Goal: Task Accomplishment & Management: Use online tool/utility

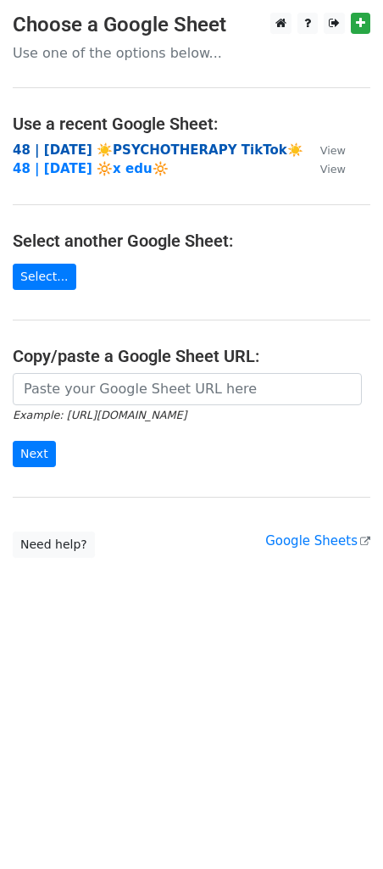
click at [97, 148] on strong "48 | AUG 6 ☀️PSYCHOTHERAPY TikTok☀️" at bounding box center [158, 149] width 291 height 15
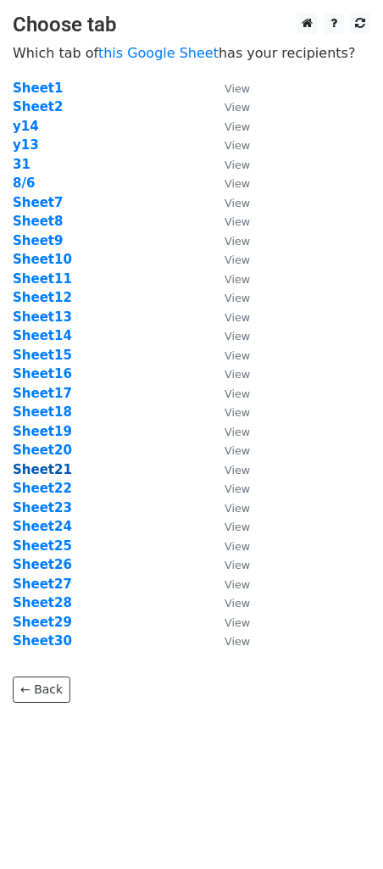
click at [57, 468] on strong "Sheet21" at bounding box center [42, 469] width 59 height 15
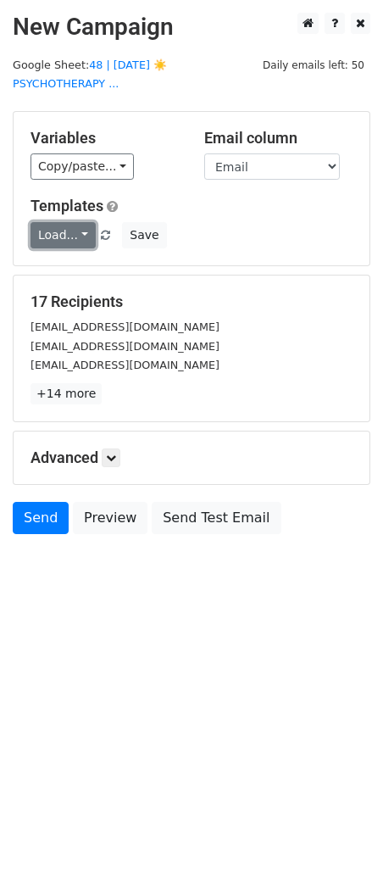
click at [61, 232] on link "Load..." at bounding box center [63, 235] width 65 height 26
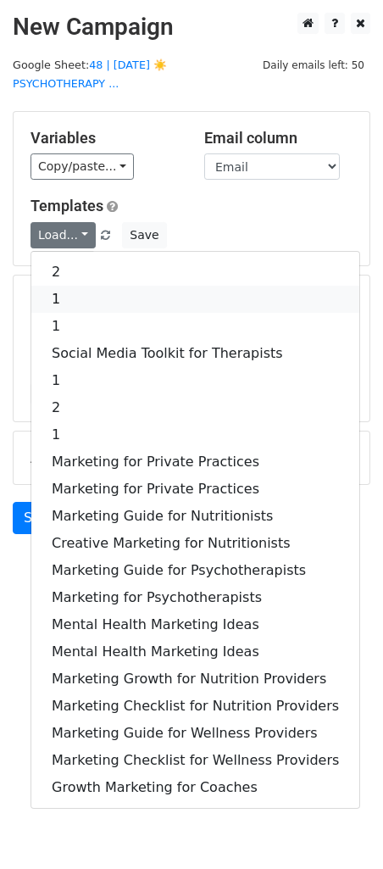
click at [59, 294] on link "1" at bounding box center [195, 299] width 328 height 27
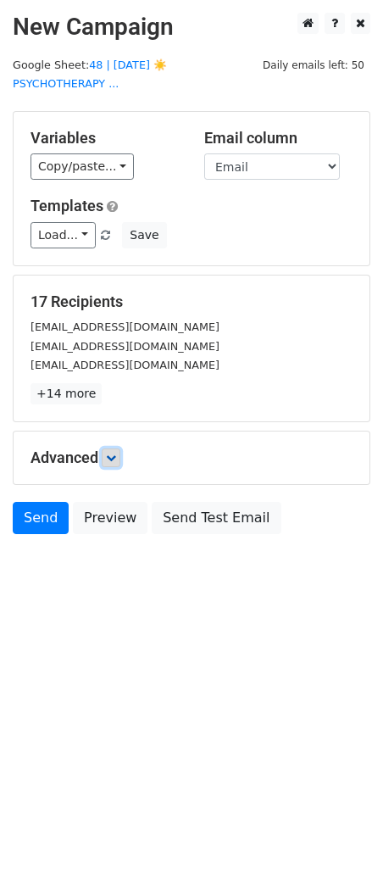
click at [114, 458] on icon at bounding box center [111, 458] width 10 height 10
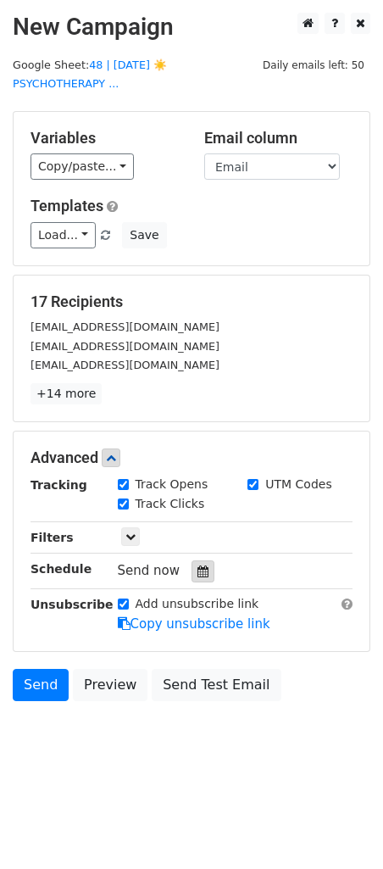
click at [198, 572] on icon at bounding box center [203, 571] width 11 height 12
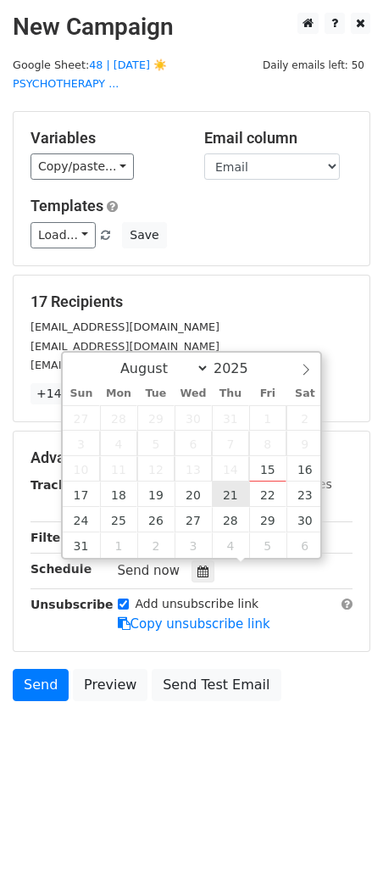
type input "2025-08-21 12:00"
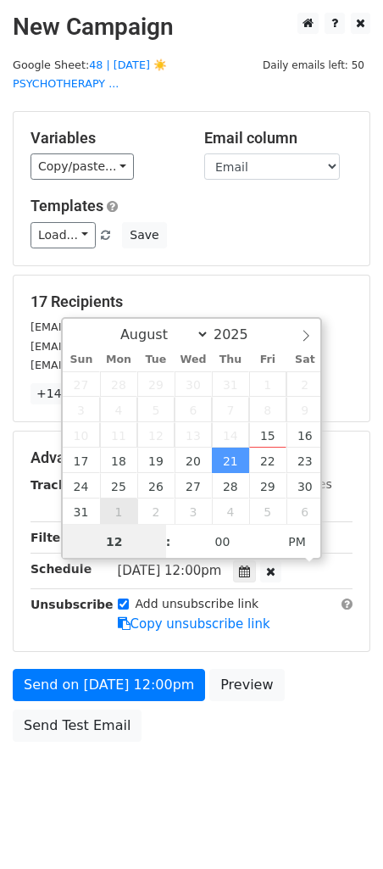
type input "6"
type input "2025-08-21 06:00"
type input "06"
click at [289, 538] on span "PM" at bounding box center [297, 542] width 47 height 34
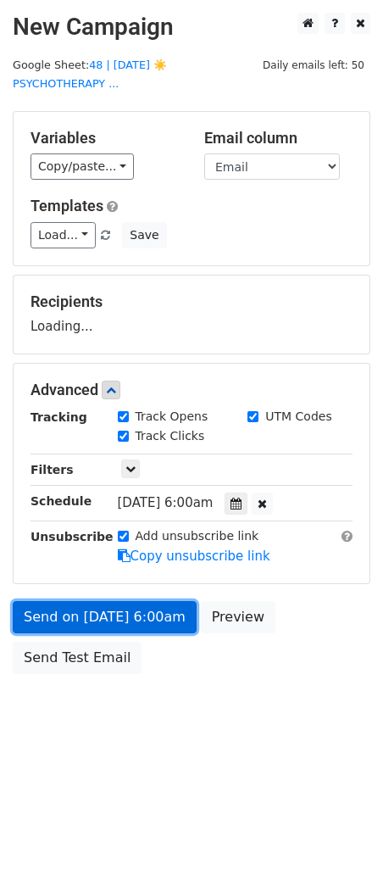
click at [162, 615] on link "Send on Aug 21 at 6:00am" at bounding box center [105, 617] width 184 height 32
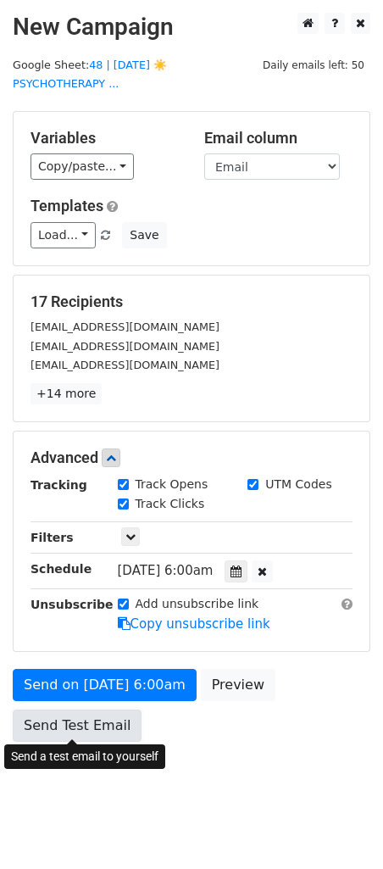
click at [83, 709] on link "Send Test Email" at bounding box center [77, 725] width 129 height 32
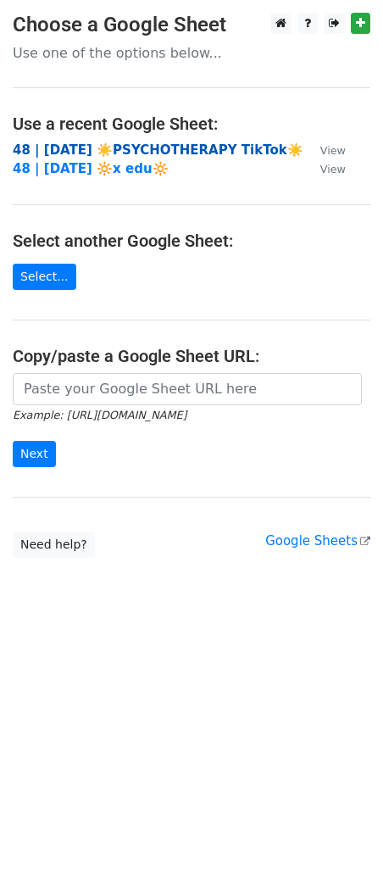
click at [176, 150] on strong "48 | AUG 6 ☀️PSYCHOTHERAPY TikTok☀️" at bounding box center [158, 149] width 291 height 15
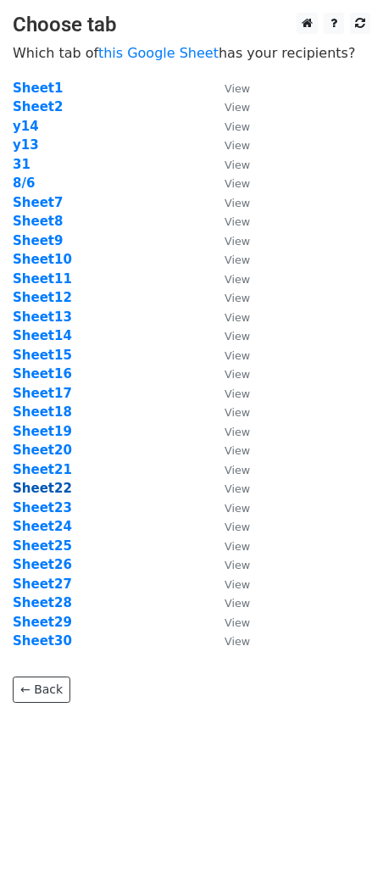
drag, startPoint x: 51, startPoint y: 488, endPoint x: 80, endPoint y: 463, distance: 38.4
click at [50, 487] on strong "Sheet22" at bounding box center [42, 488] width 59 height 15
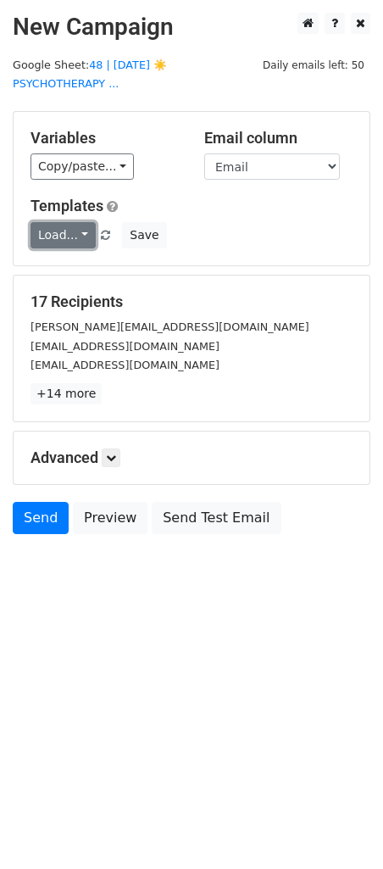
click at [62, 236] on link "Load..." at bounding box center [63, 235] width 65 height 26
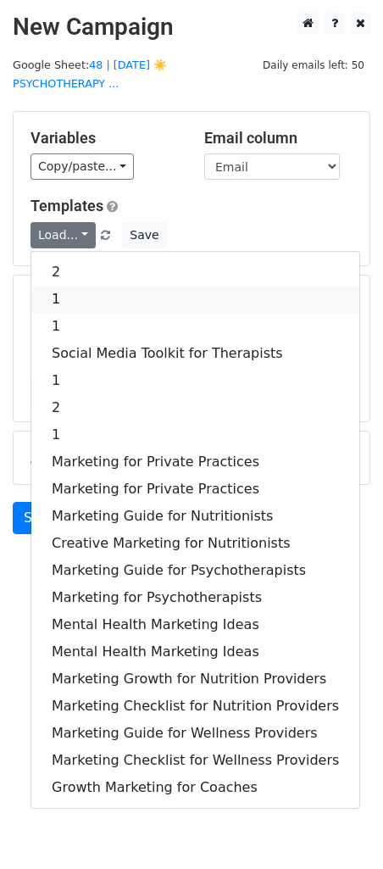
click at [70, 287] on link "1" at bounding box center [195, 299] width 328 height 27
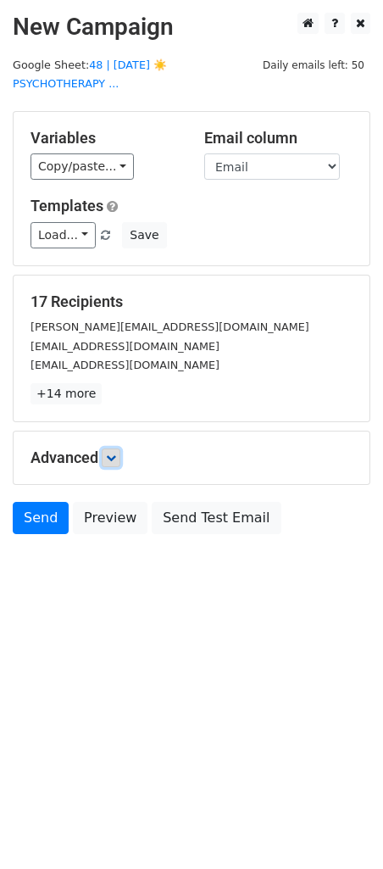
click at [114, 454] on icon at bounding box center [111, 458] width 10 height 10
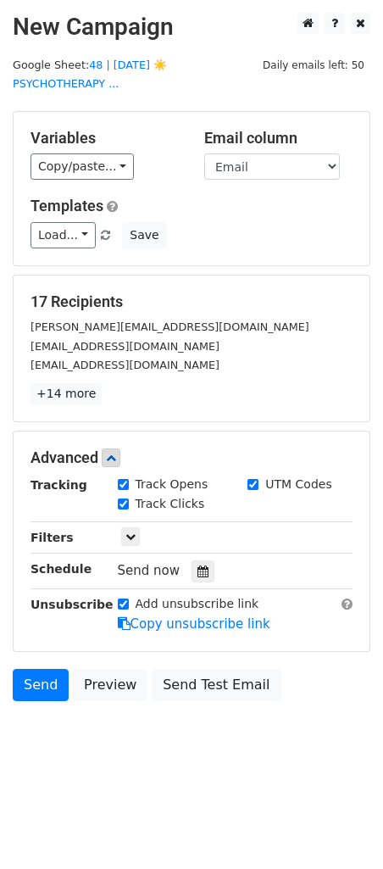
click at [192, 559] on div "Send now" at bounding box center [217, 570] width 199 height 23
click at [198, 574] on icon at bounding box center [203, 571] width 11 height 12
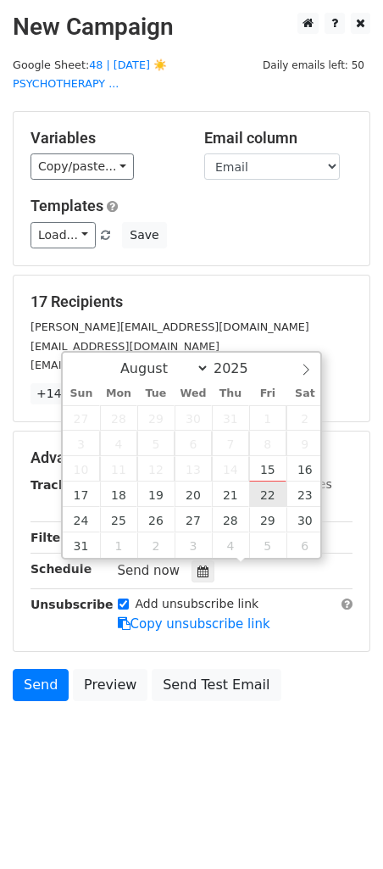
type input "2025-08-22 12:00"
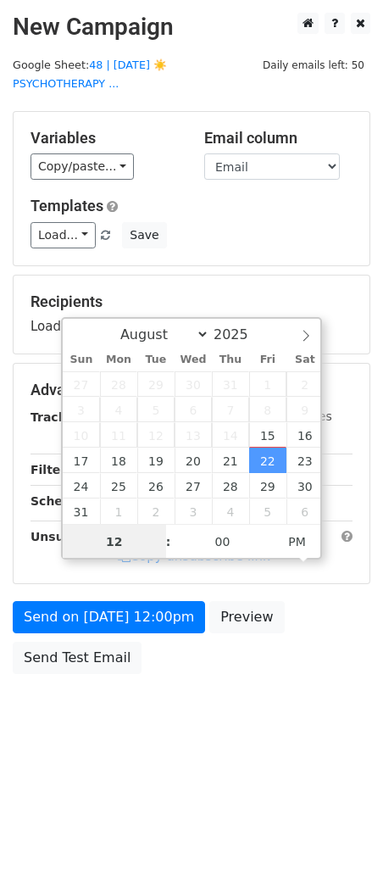
type input "7"
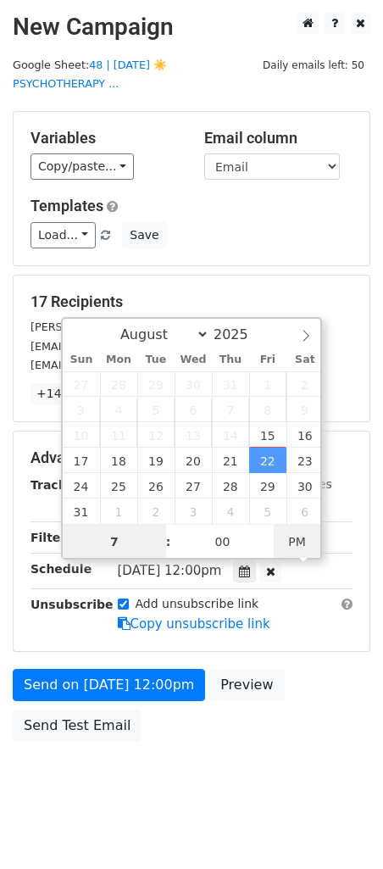
type input "2025-08-22 07:00"
type input "07"
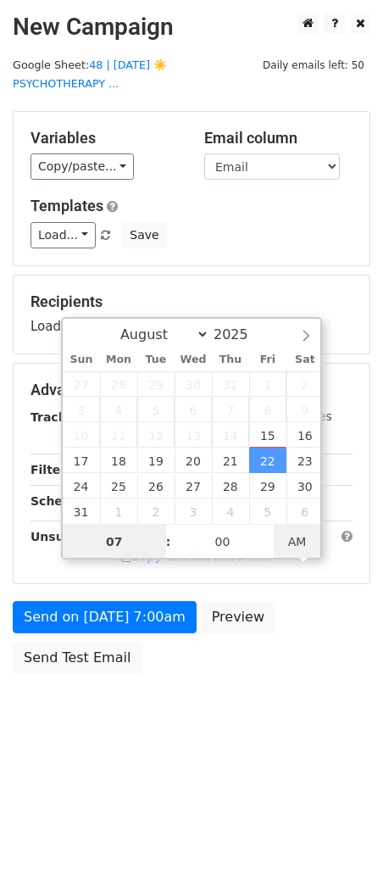
click at [297, 539] on span "AM" at bounding box center [297, 542] width 47 height 34
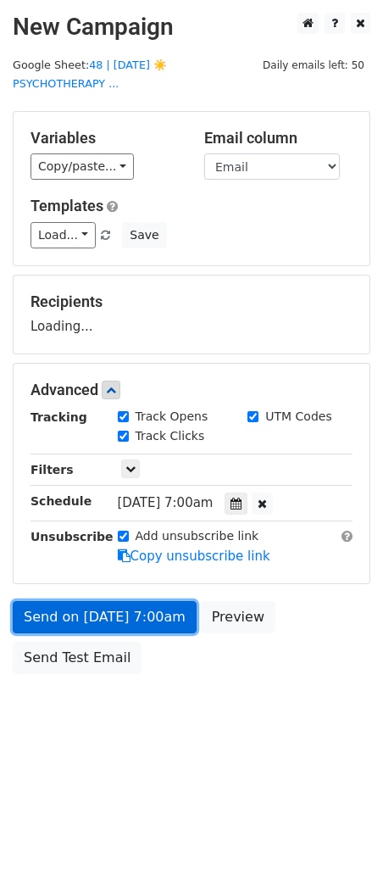
click at [132, 627] on link "Send on Aug 22 at 7:00am" at bounding box center [105, 617] width 184 height 32
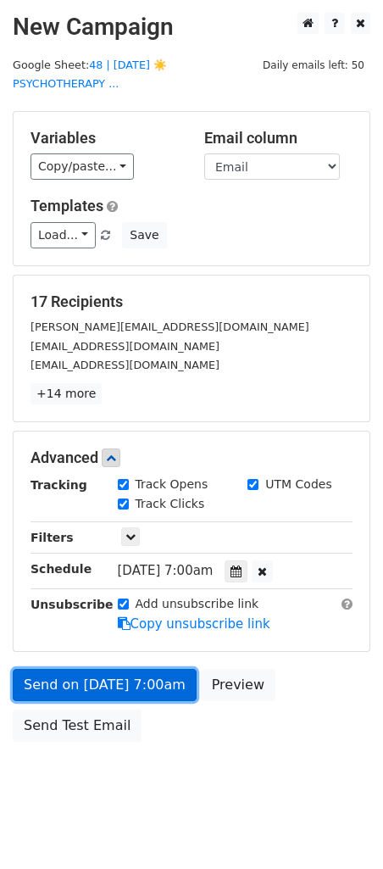
click at [81, 689] on link "Send on Aug 22 at 7:00am" at bounding box center [105, 685] width 184 height 32
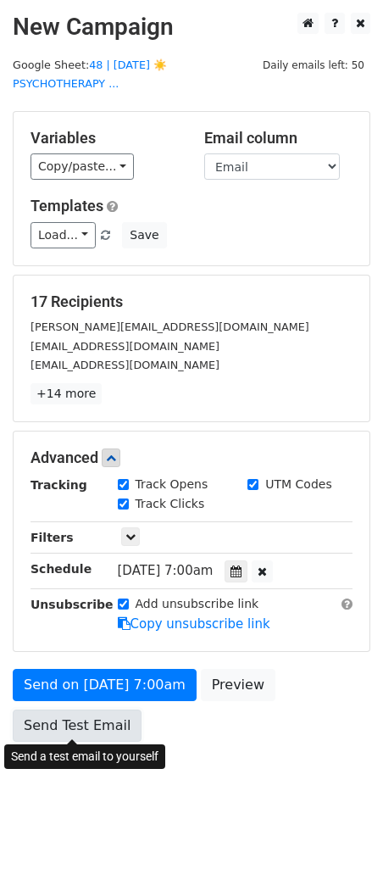
click at [79, 719] on link "Send Test Email" at bounding box center [77, 725] width 129 height 32
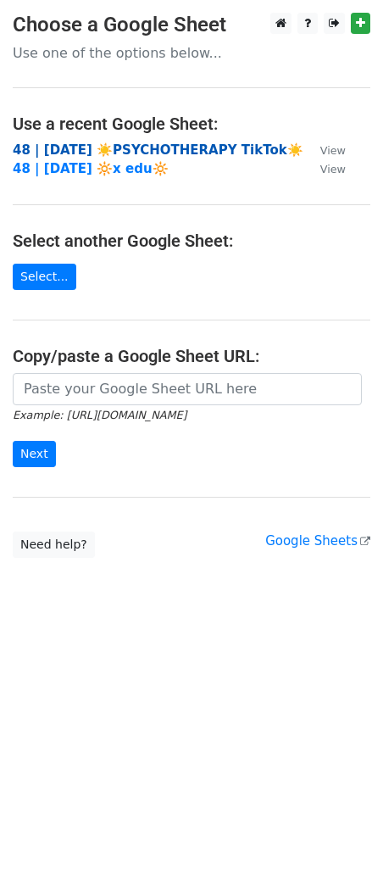
click at [136, 152] on strong "48 | AUG 6 ☀️PSYCHOTHERAPY TikTok☀️" at bounding box center [158, 149] width 291 height 15
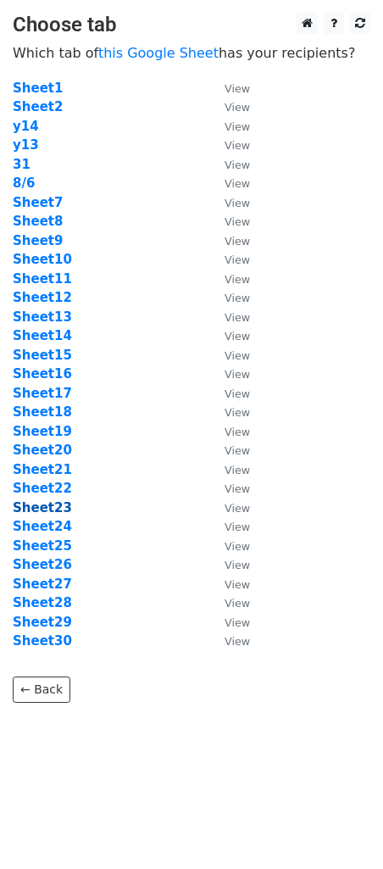
click at [47, 509] on strong "Sheet23" at bounding box center [42, 507] width 59 height 15
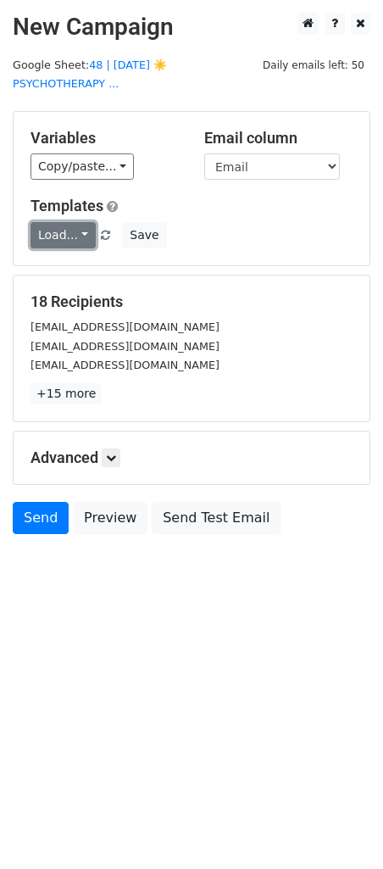
click at [70, 229] on link "Load..." at bounding box center [63, 235] width 65 height 26
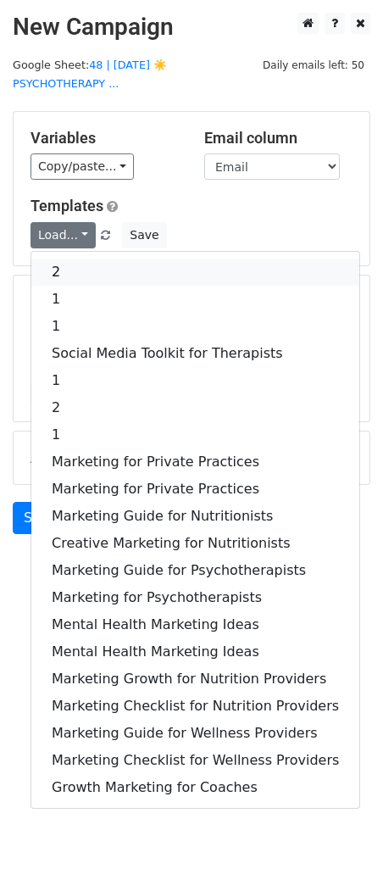
click at [78, 271] on link "2" at bounding box center [195, 272] width 328 height 27
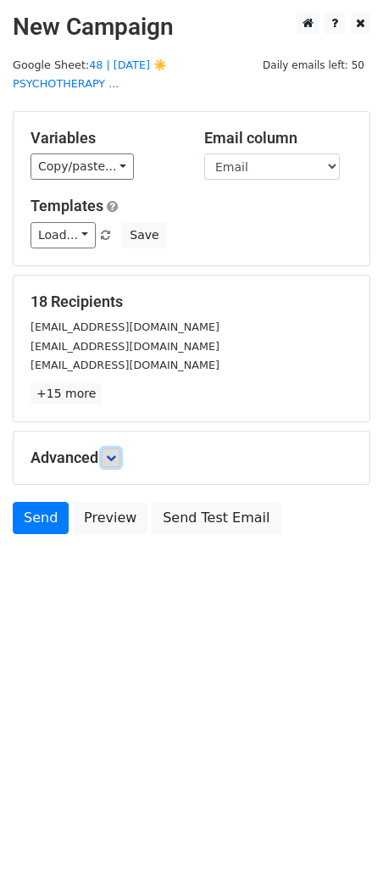
click at [120, 454] on link at bounding box center [111, 457] width 19 height 19
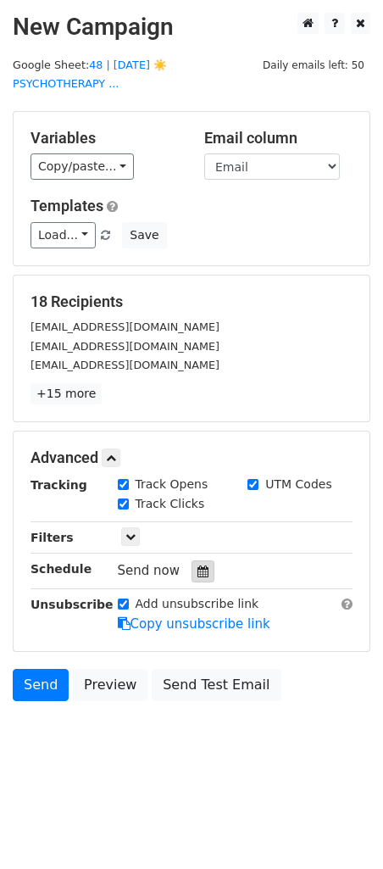
click at [197, 561] on div at bounding box center [203, 571] width 23 height 22
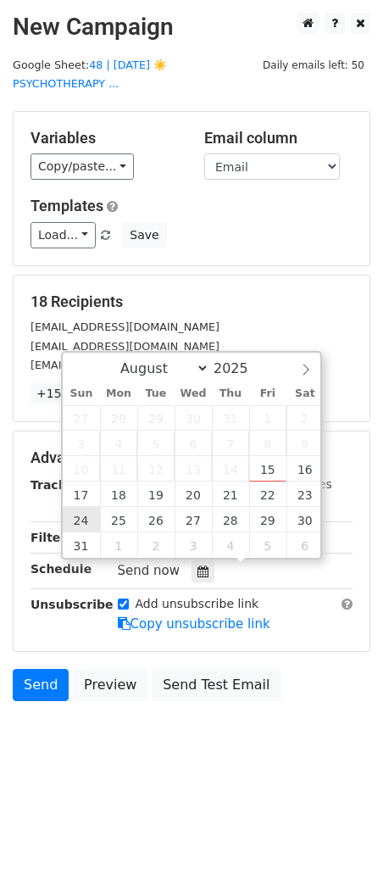
type input "2025-08-24 12:00"
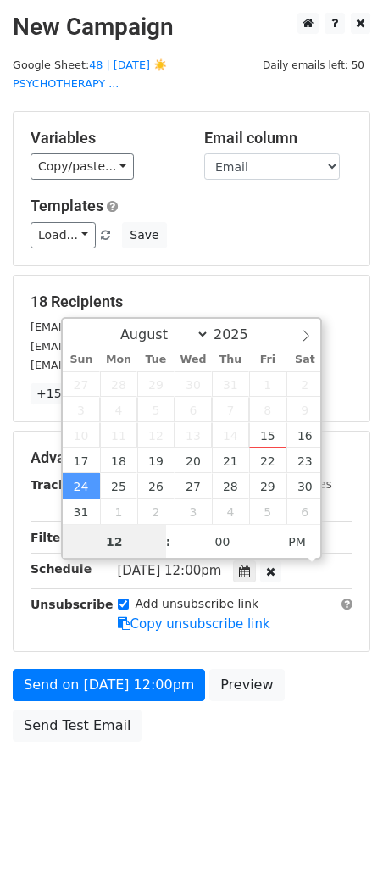
type input "8"
type input "2025-08-24 08:00"
type input "08"
click at [299, 537] on span "PM" at bounding box center [297, 542] width 47 height 34
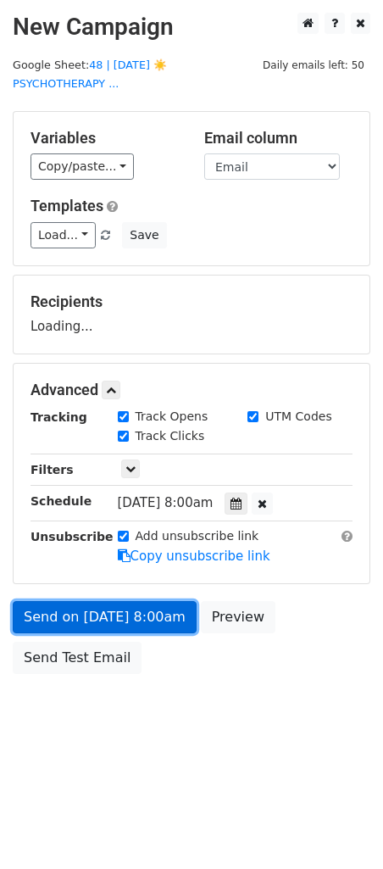
click at [99, 629] on link "Send on Aug 24 at 8:00am" at bounding box center [105, 617] width 184 height 32
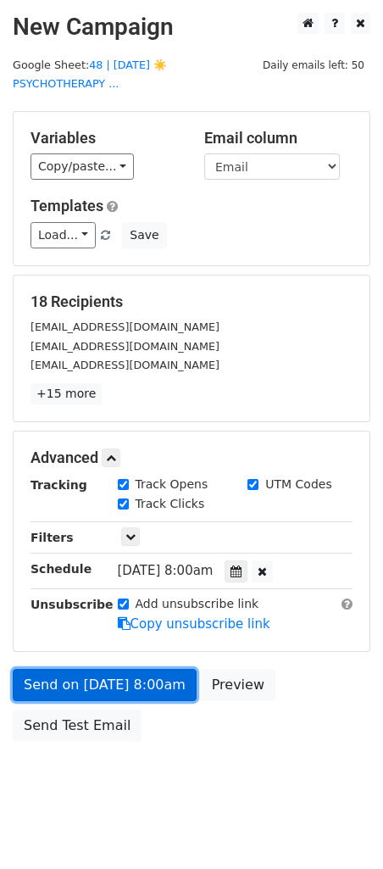
click at [92, 682] on link "Send on Aug 24 at 8:00am" at bounding box center [105, 685] width 184 height 32
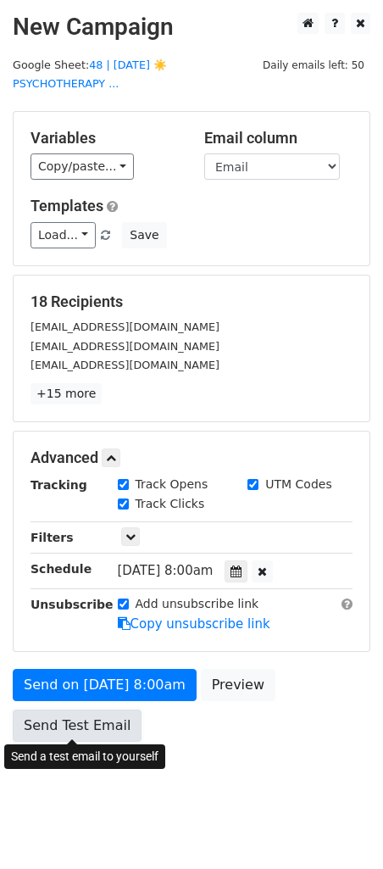
click at [88, 715] on link "Send Test Email" at bounding box center [77, 725] width 129 height 32
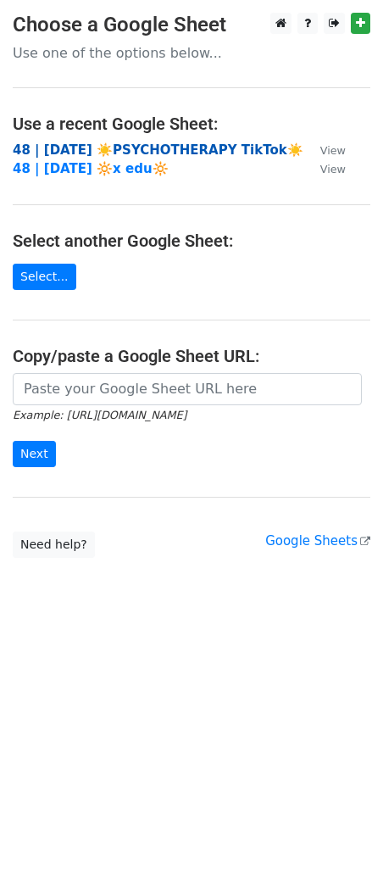
click at [114, 151] on strong "48 | AUG 6 ☀️PSYCHOTHERAPY TikTok☀️" at bounding box center [158, 149] width 291 height 15
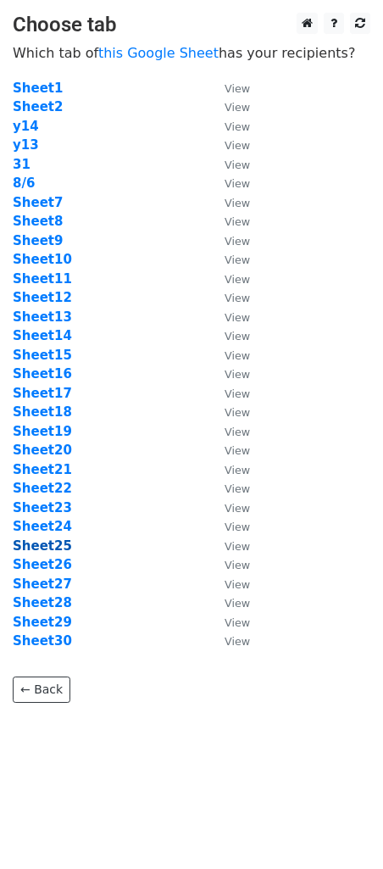
click at [33, 551] on strong "Sheet25" at bounding box center [42, 545] width 59 height 15
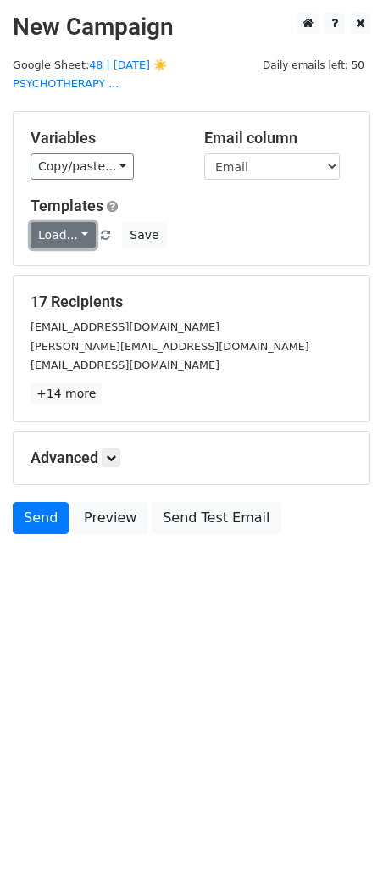
click at [68, 232] on link "Load..." at bounding box center [63, 235] width 65 height 26
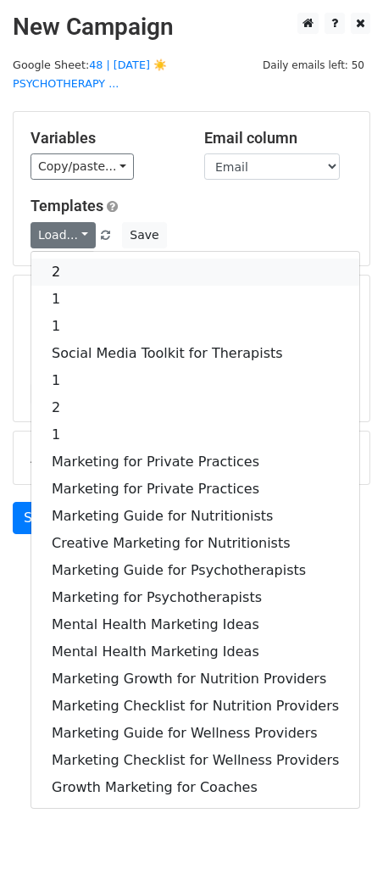
click at [71, 259] on link "2" at bounding box center [195, 272] width 328 height 27
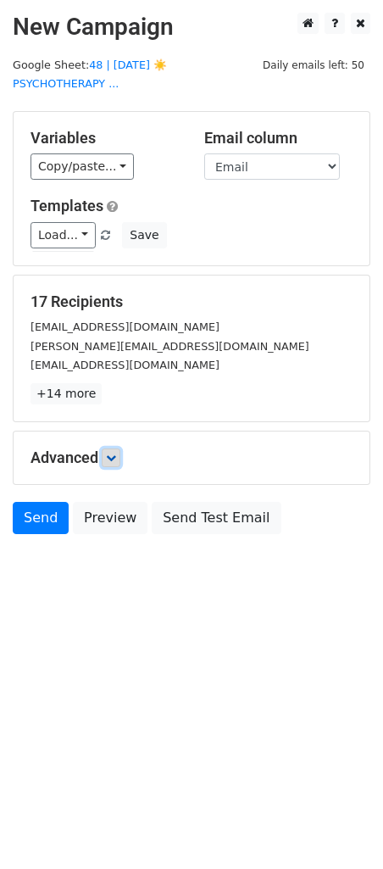
click at [116, 454] on icon at bounding box center [111, 458] width 10 height 10
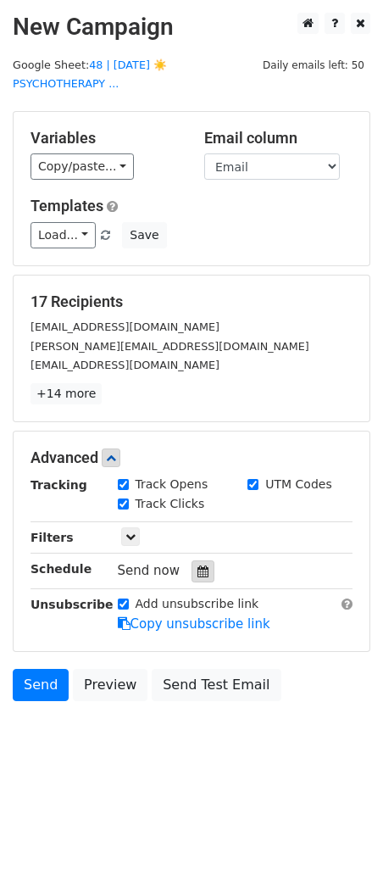
click at [198, 571] on icon at bounding box center [203, 571] width 11 height 12
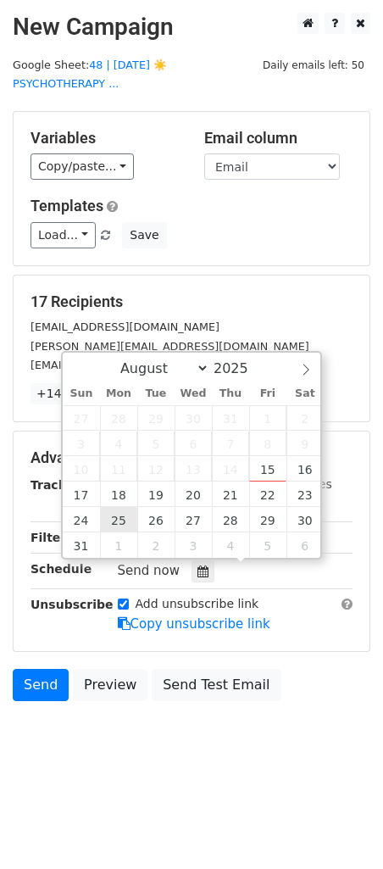
type input "2025-08-25 12:00"
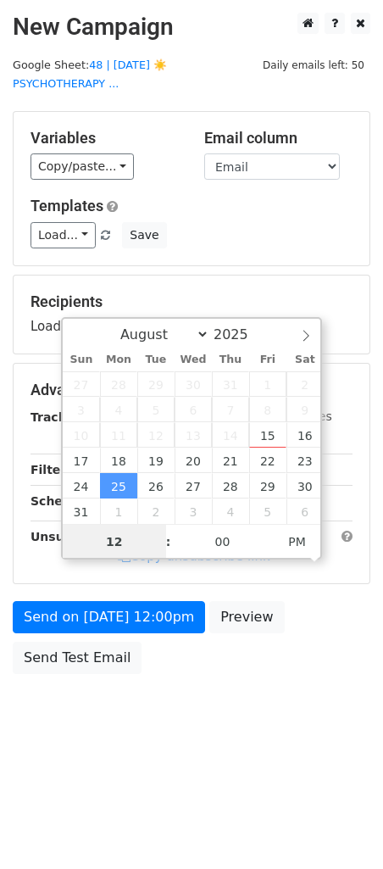
type input "8"
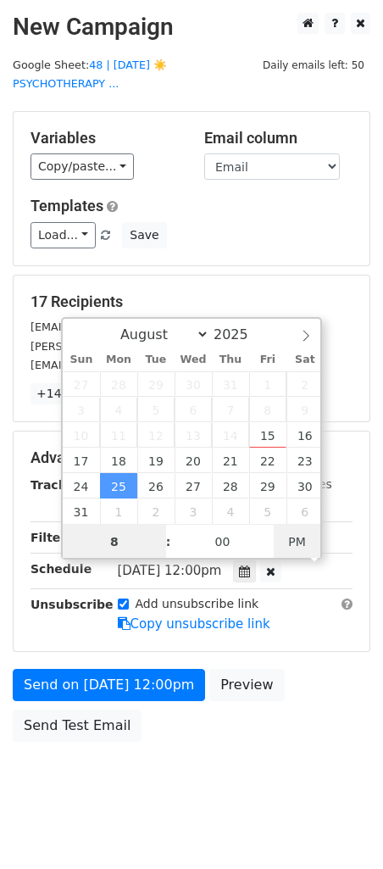
type input "2025-08-25 08:00"
type input "08"
click at [296, 543] on span "PM" at bounding box center [297, 542] width 47 height 34
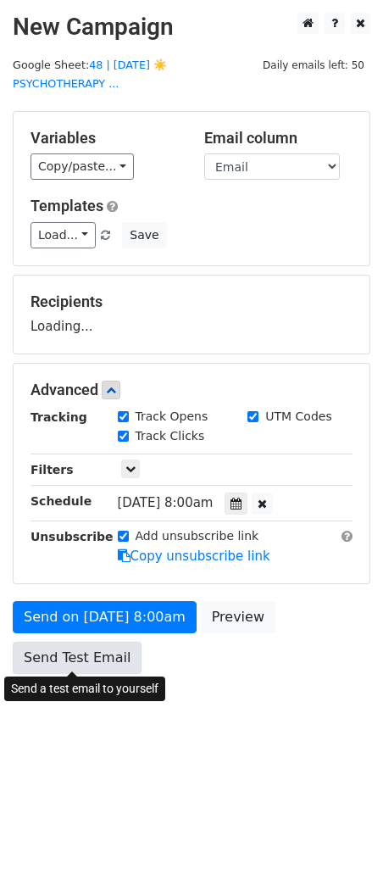
click at [81, 645] on link "Send Test Email" at bounding box center [77, 658] width 129 height 32
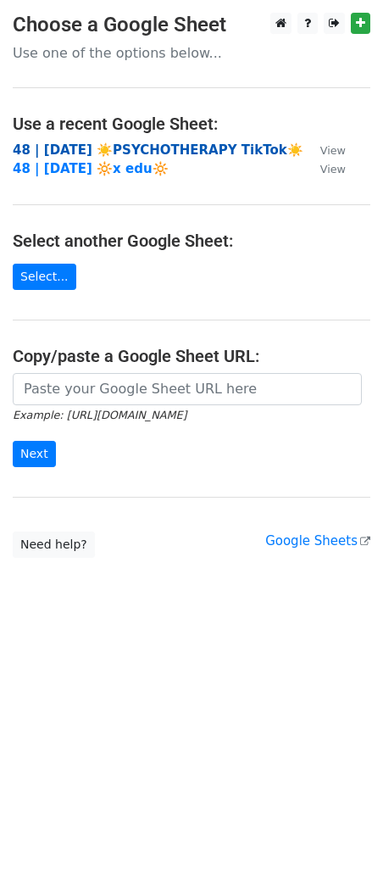
click at [138, 142] on strong "48 | [DATE] ☀️PSYCHOTHERAPY TikTok☀️" at bounding box center [158, 149] width 291 height 15
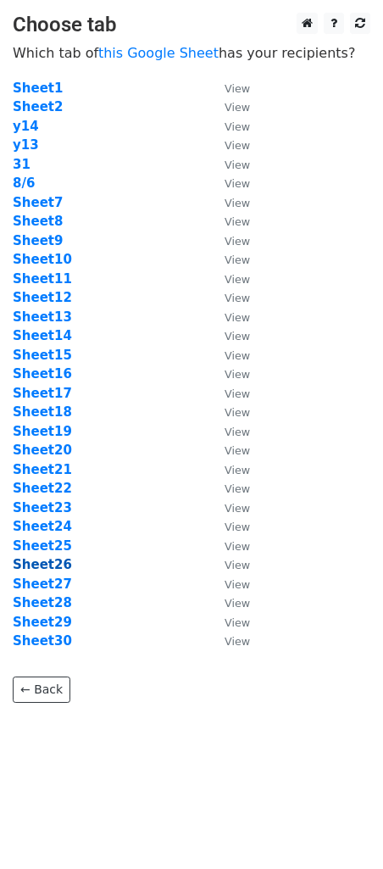
click at [55, 565] on strong "Sheet26" at bounding box center [42, 564] width 59 height 15
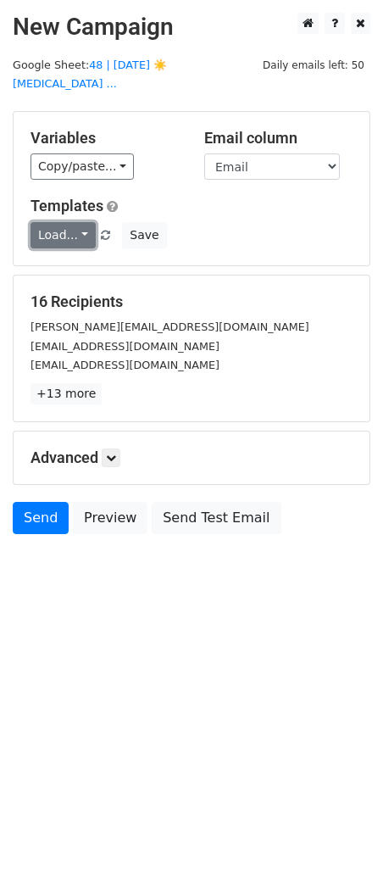
click at [68, 231] on link "Load..." at bounding box center [63, 235] width 65 height 26
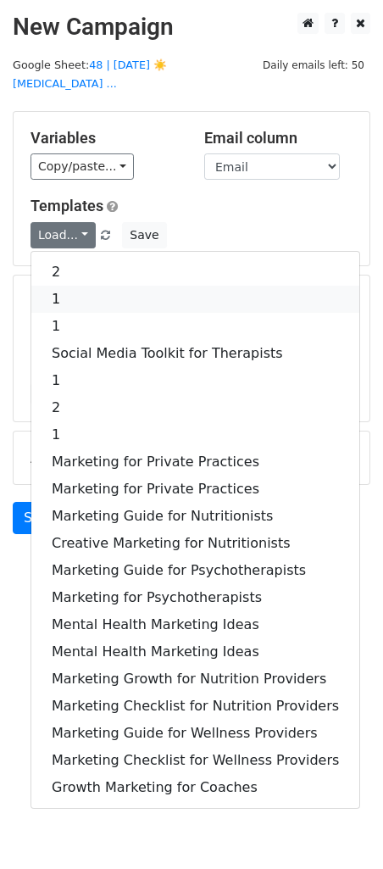
click at [83, 292] on link "1" at bounding box center [195, 299] width 328 height 27
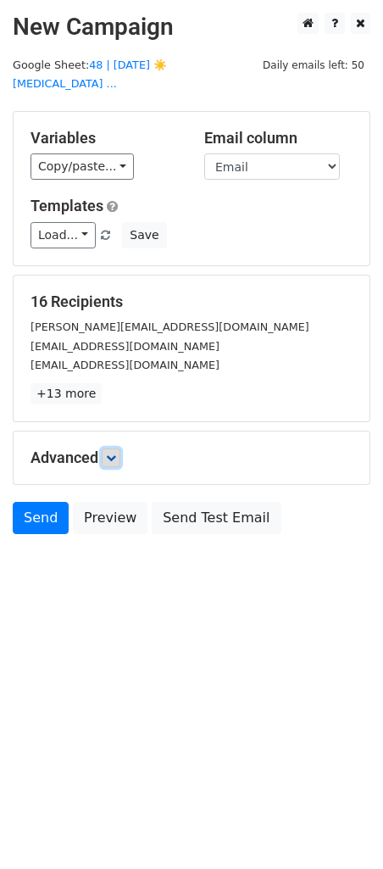
click at [114, 454] on icon at bounding box center [111, 458] width 10 height 10
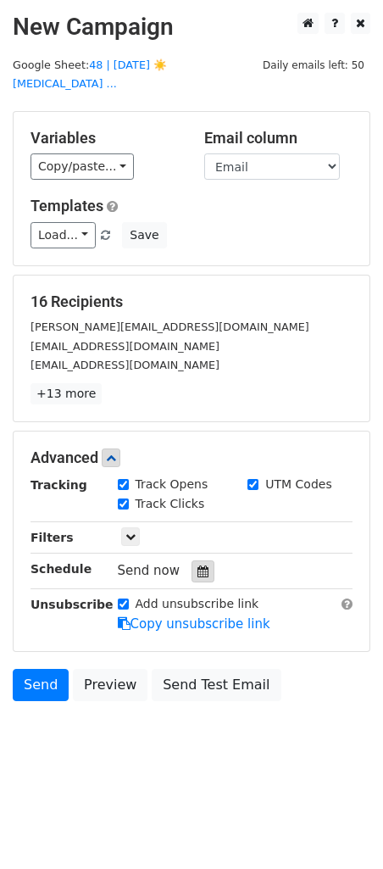
click at [198, 567] on icon at bounding box center [203, 571] width 11 height 12
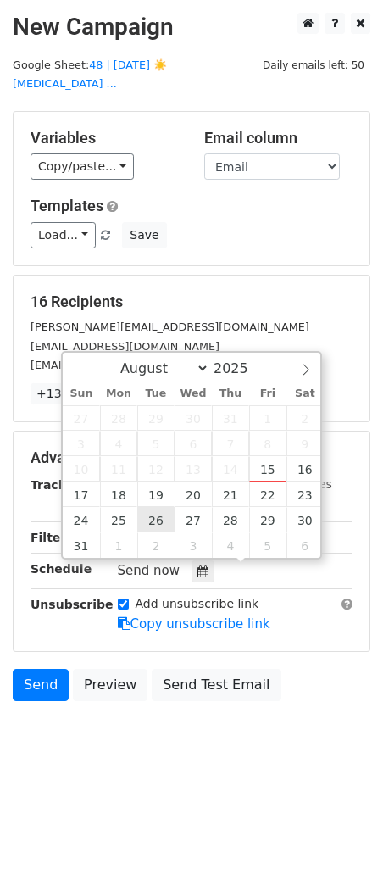
type input "2025-08-26 12:00"
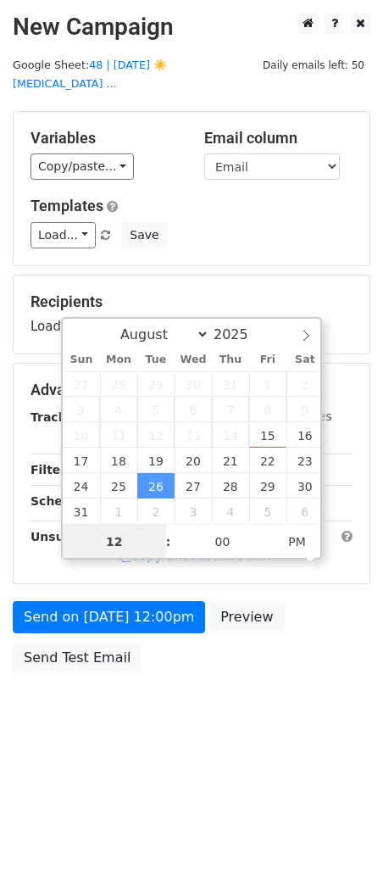
type input "7"
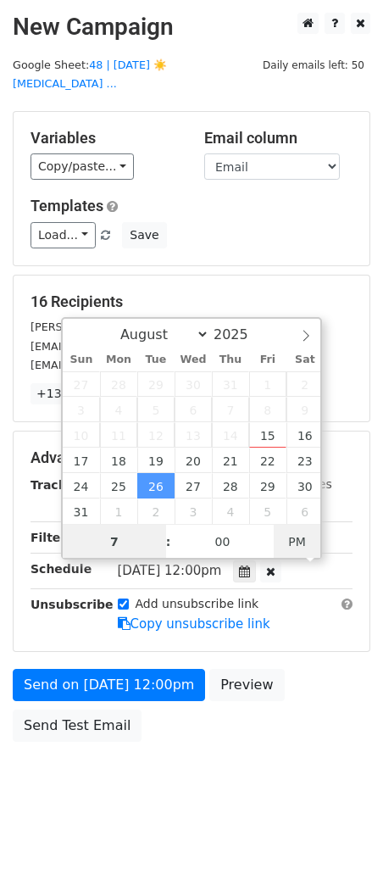
type input "2025-08-26 07:00"
type input "07"
click at [292, 535] on span "AM" at bounding box center [297, 542] width 47 height 34
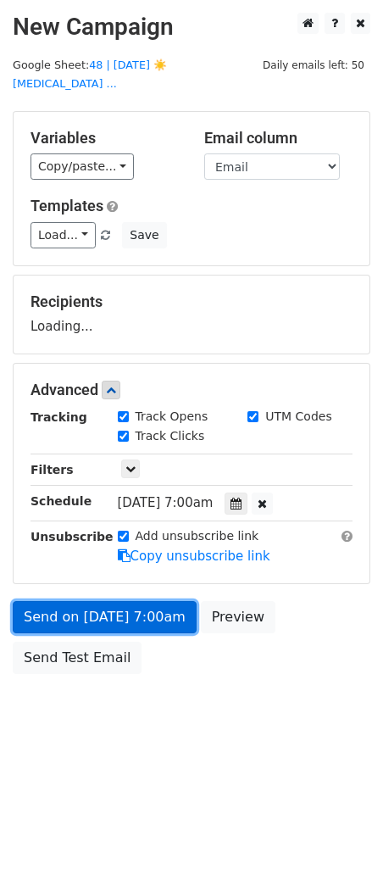
click at [144, 621] on link "Send on Aug 26 at 7:00am" at bounding box center [105, 617] width 184 height 32
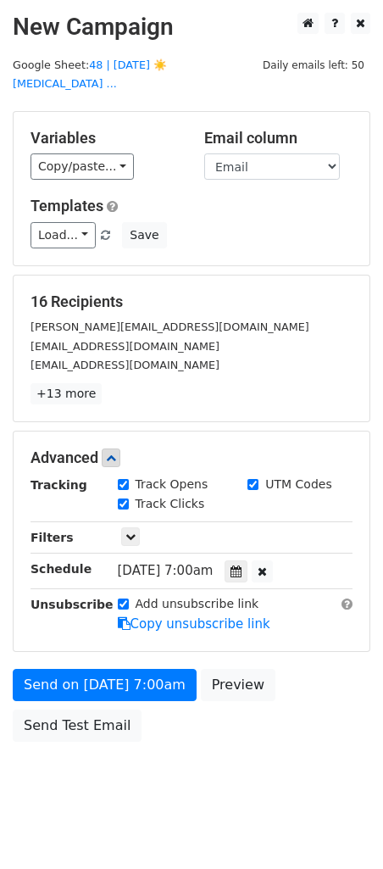
click at [69, 704] on div "Send on Aug 26 at 7:00am Preview Send Test Email" at bounding box center [191, 709] width 383 height 81
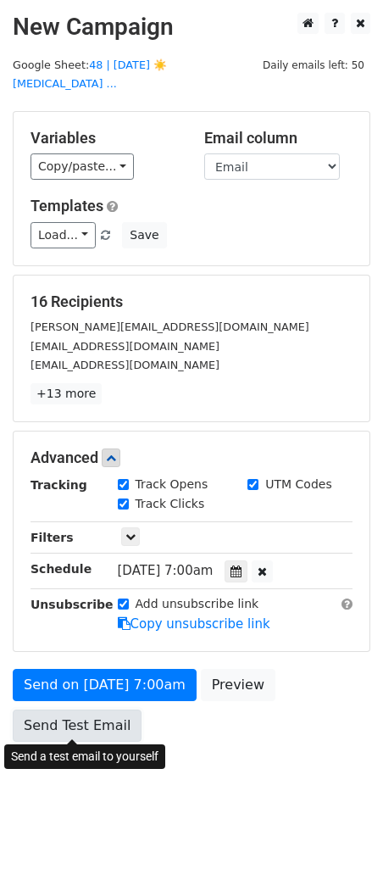
click at [49, 726] on link "Send Test Email" at bounding box center [77, 725] width 129 height 32
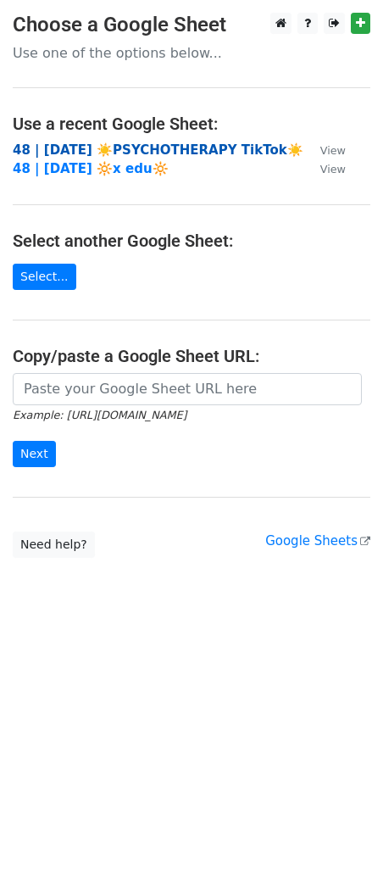
click at [120, 144] on strong "48 | [DATE] ☀️PSYCHOTHERAPY TikTok☀️" at bounding box center [158, 149] width 291 height 15
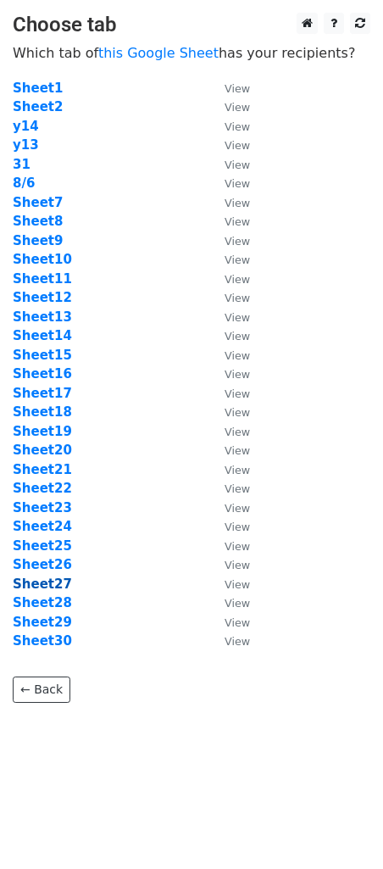
click at [46, 583] on strong "Sheet27" at bounding box center [42, 583] width 59 height 15
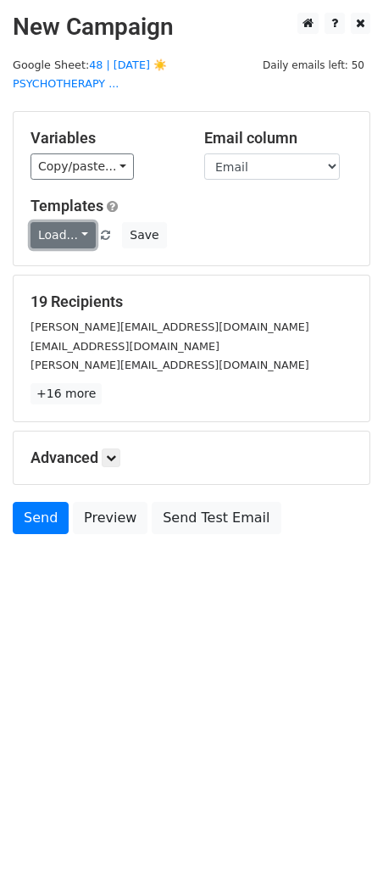
click at [47, 239] on link "Load..." at bounding box center [63, 235] width 65 height 26
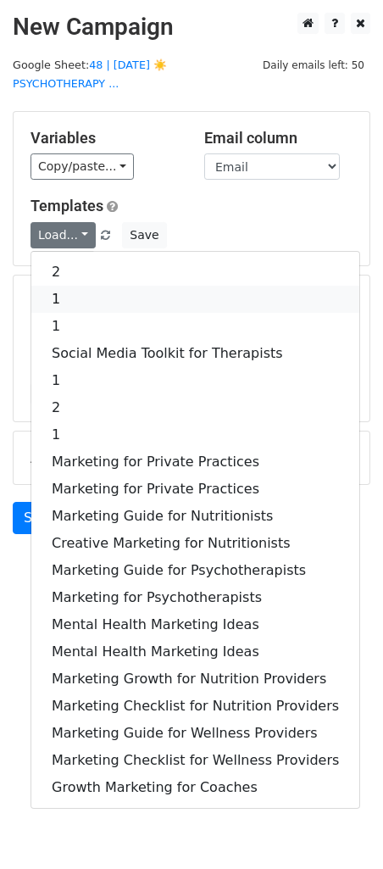
click at [93, 289] on link "1" at bounding box center [195, 299] width 328 height 27
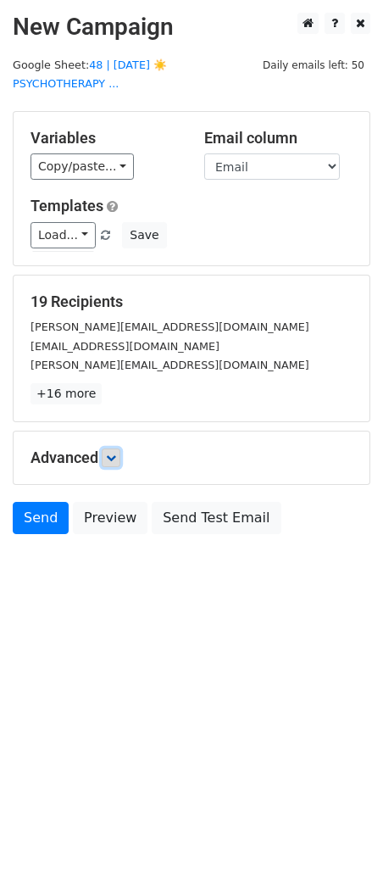
click at [115, 456] on icon at bounding box center [111, 458] width 10 height 10
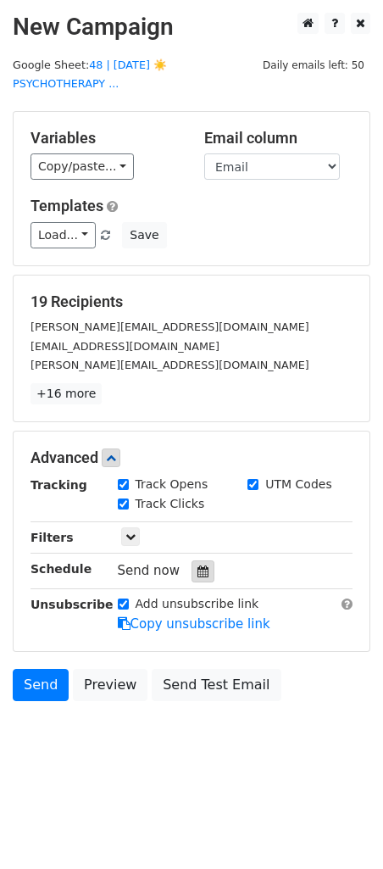
click at [200, 569] on icon at bounding box center [203, 571] width 11 height 12
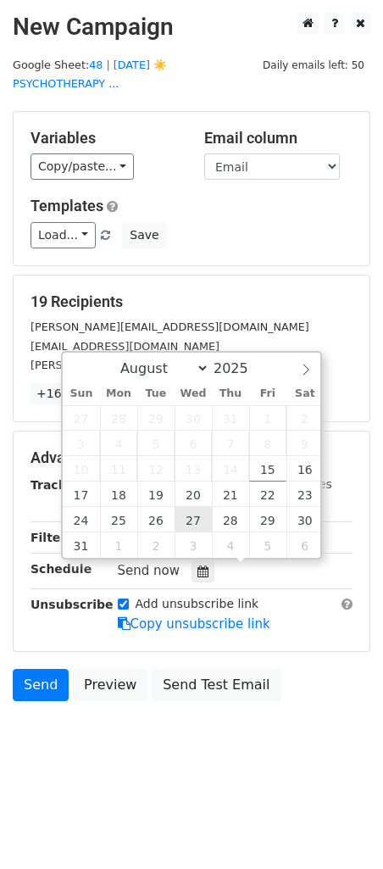
type input "2025-08-27 12:00"
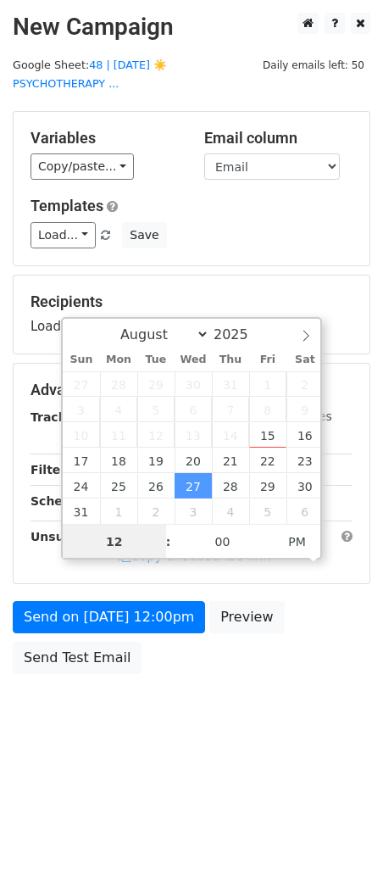
type input "8"
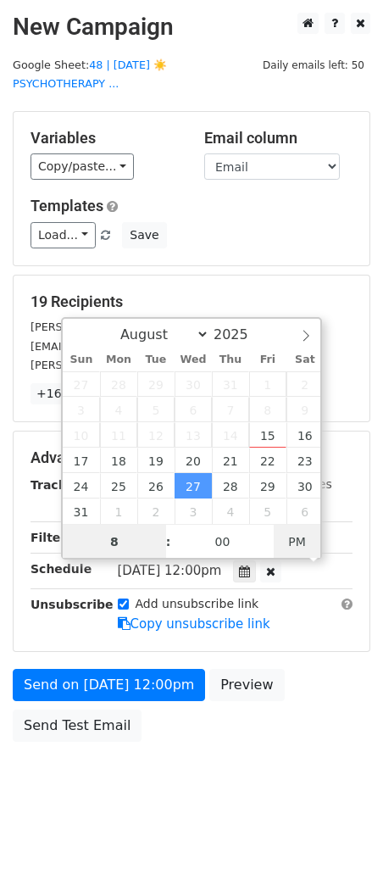
type input "2025-08-27 08:00"
type input "08"
click at [301, 536] on span "PM" at bounding box center [297, 542] width 47 height 34
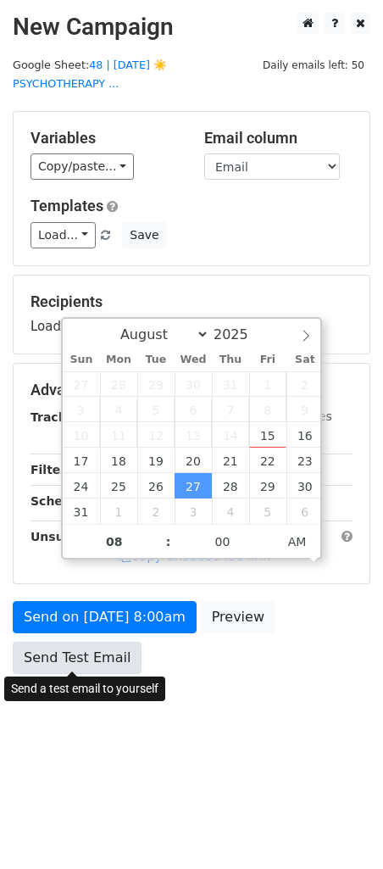
click at [82, 658] on link "Send Test Email" at bounding box center [77, 658] width 129 height 32
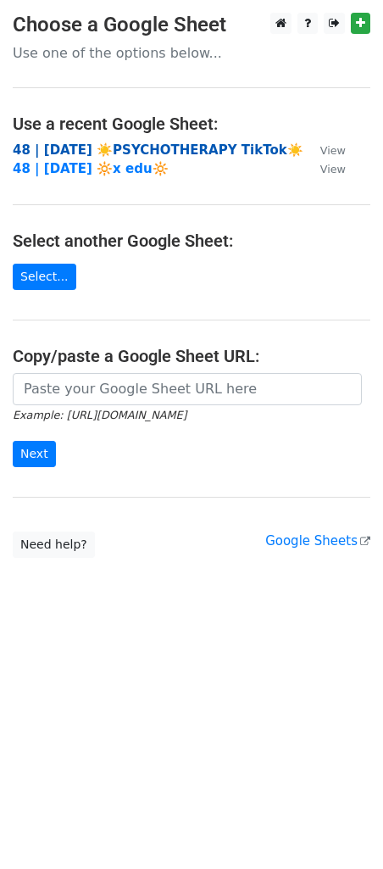
click at [134, 152] on strong "48 | AUG 6 ☀️PSYCHOTHERAPY TikTok☀️" at bounding box center [158, 149] width 291 height 15
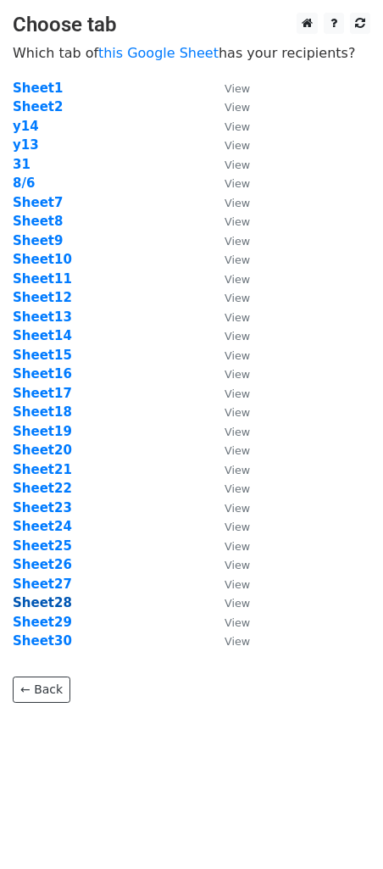
click at [40, 608] on strong "Sheet28" at bounding box center [42, 602] width 59 height 15
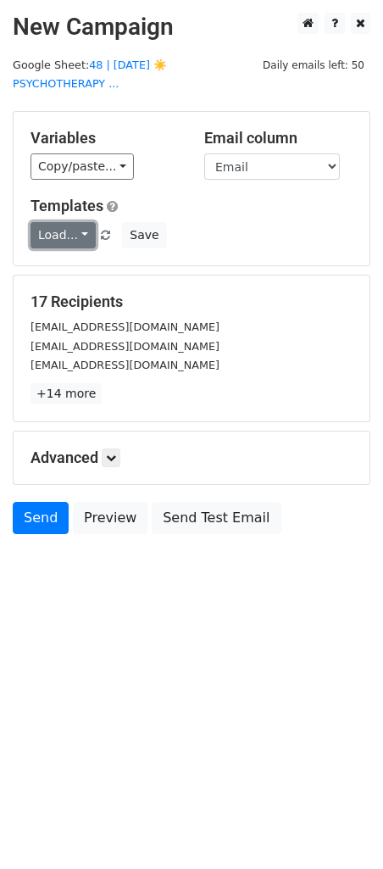
click at [64, 231] on link "Load..." at bounding box center [63, 235] width 65 height 26
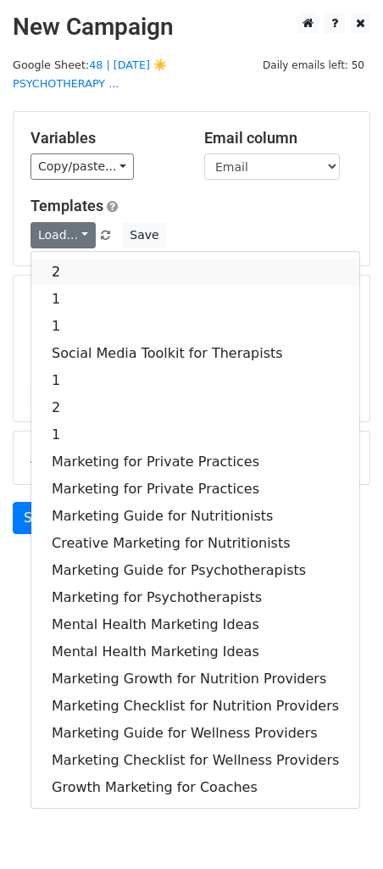
click at [75, 266] on link "2" at bounding box center [195, 272] width 328 height 27
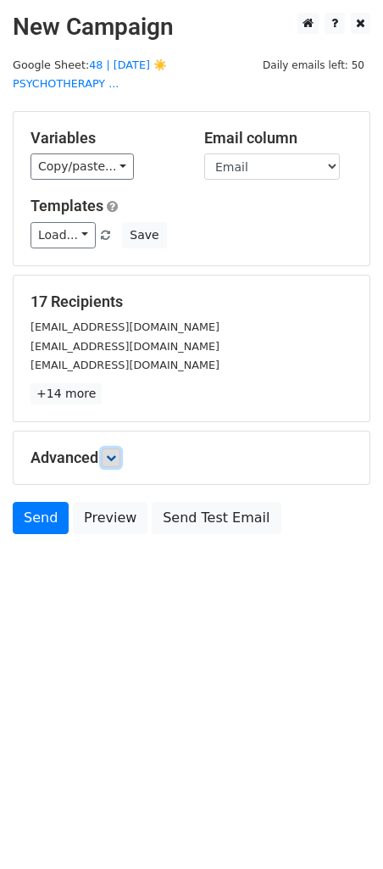
click at [114, 461] on link at bounding box center [111, 457] width 19 height 19
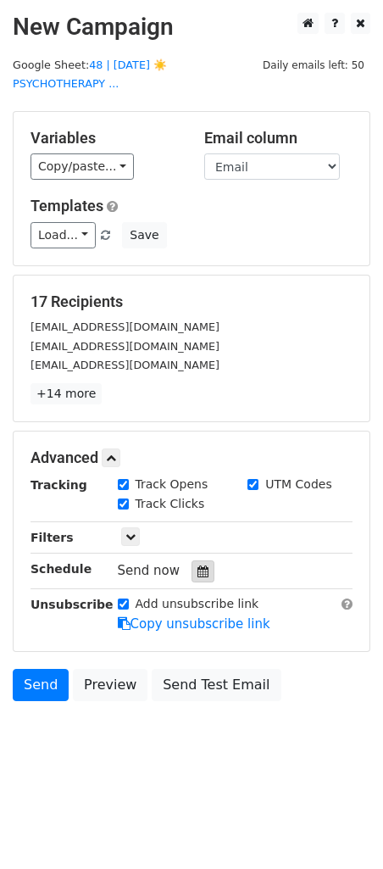
click at [201, 562] on div at bounding box center [203, 571] width 23 height 22
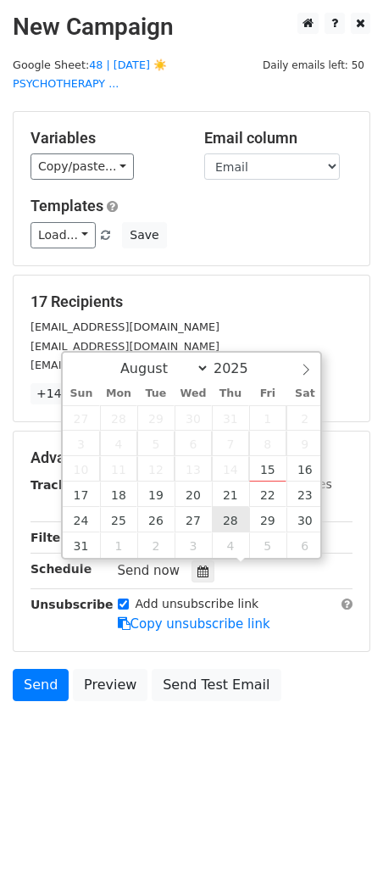
type input "2025-08-28 12:00"
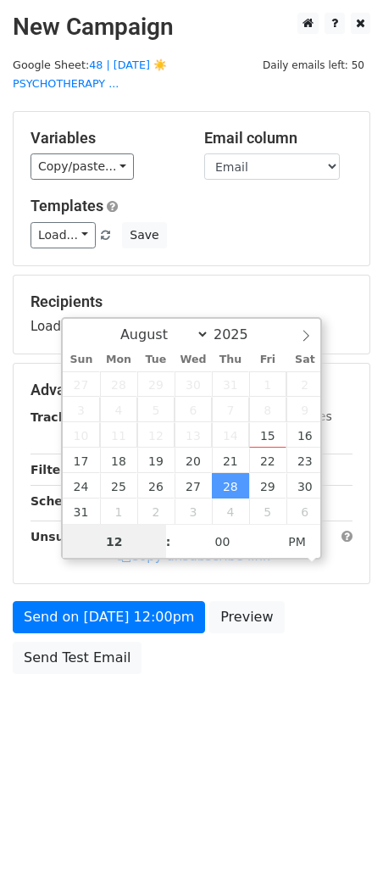
type input "9"
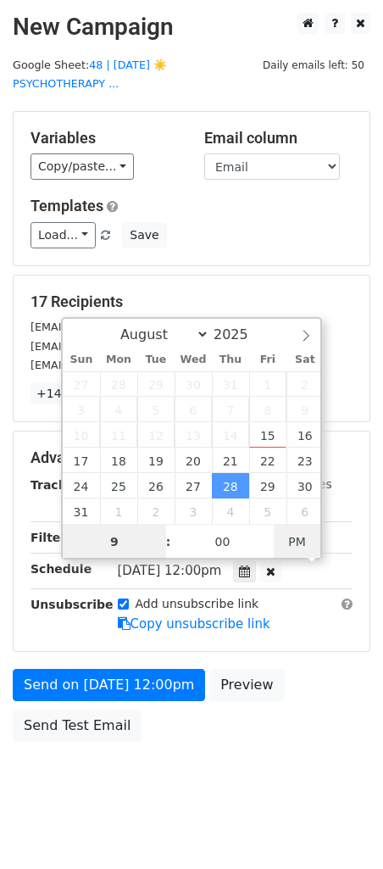
type input "2025-08-28 09:00"
type input "09"
click at [302, 531] on span "PM" at bounding box center [297, 542] width 47 height 34
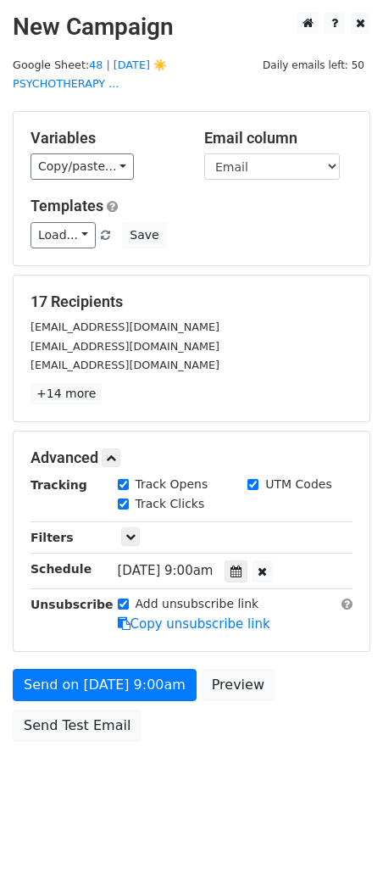
click at [73, 663] on form "Variables Copy/paste... {{Name}} {{Email}} Email column Name Email Templates Lo…" at bounding box center [192, 430] width 358 height 639
click at [69, 705] on div "Send on Aug 28 at 9:00am Preview Send Test Email" at bounding box center [191, 709] width 383 height 81
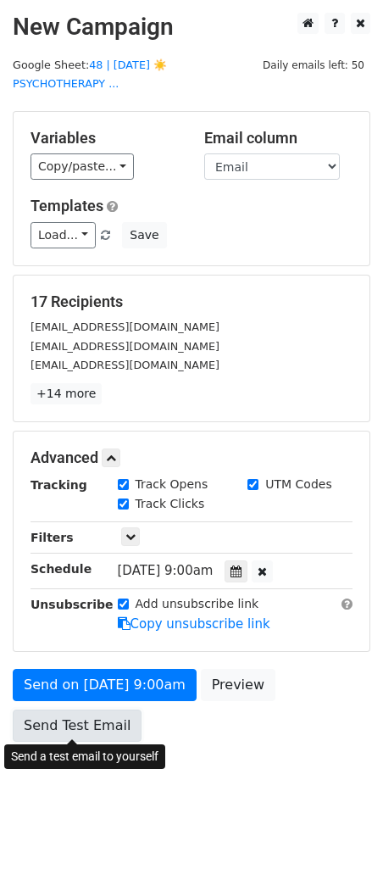
click at [70, 715] on link "Send Test Email" at bounding box center [77, 725] width 129 height 32
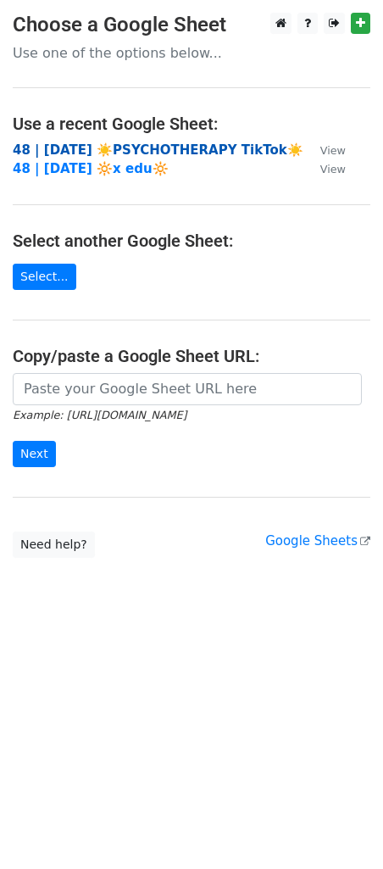
click at [125, 151] on strong "48 | [DATE] ☀️PSYCHOTHERAPY TikTok☀️" at bounding box center [158, 149] width 291 height 15
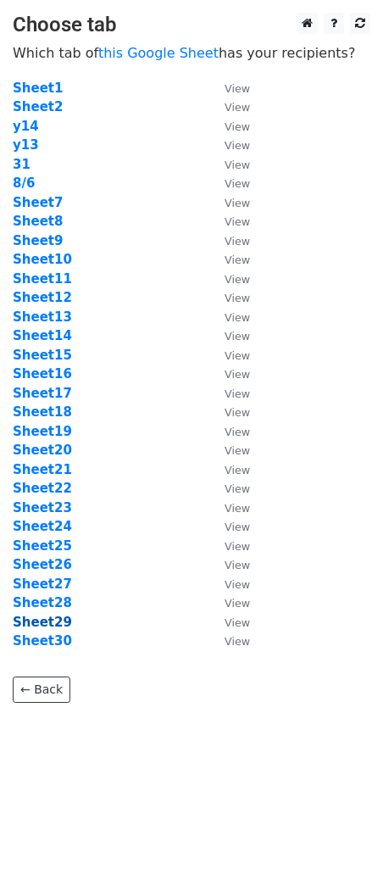
click at [61, 622] on strong "Sheet29" at bounding box center [42, 622] width 59 height 15
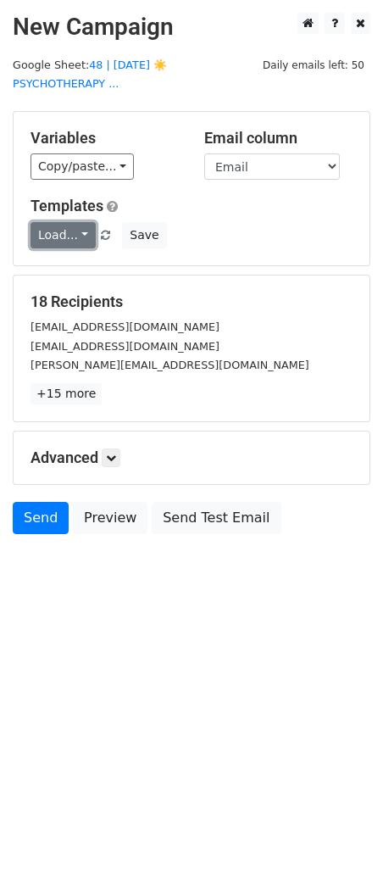
click at [73, 234] on link "Load..." at bounding box center [63, 235] width 65 height 26
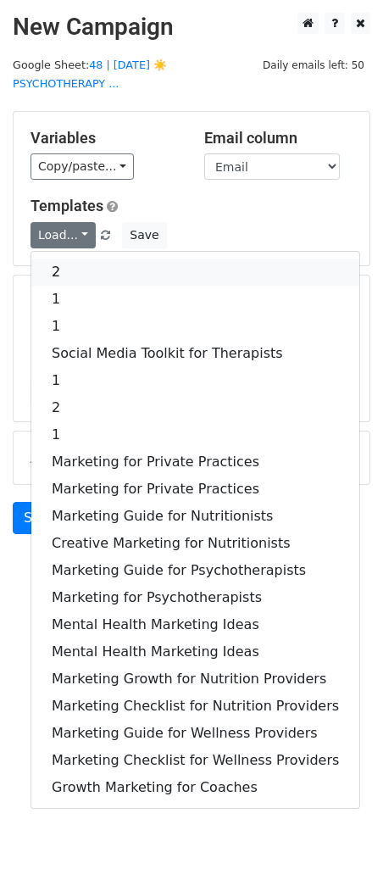
click at [74, 262] on link "2" at bounding box center [195, 272] width 328 height 27
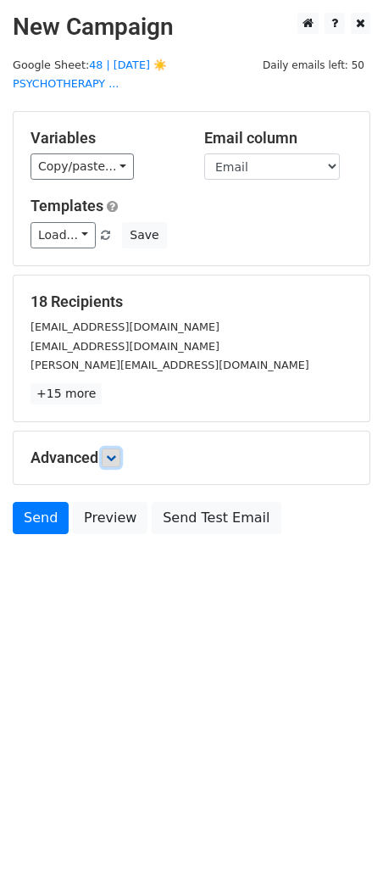
click at [114, 456] on icon at bounding box center [111, 458] width 10 height 10
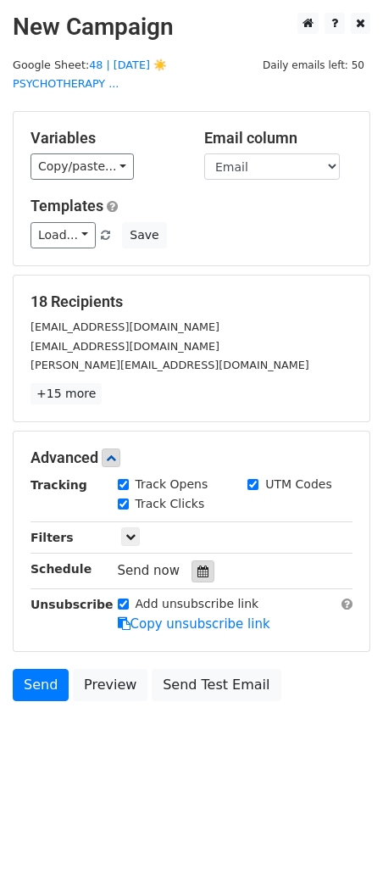
click at [198, 570] on icon at bounding box center [203, 571] width 11 height 12
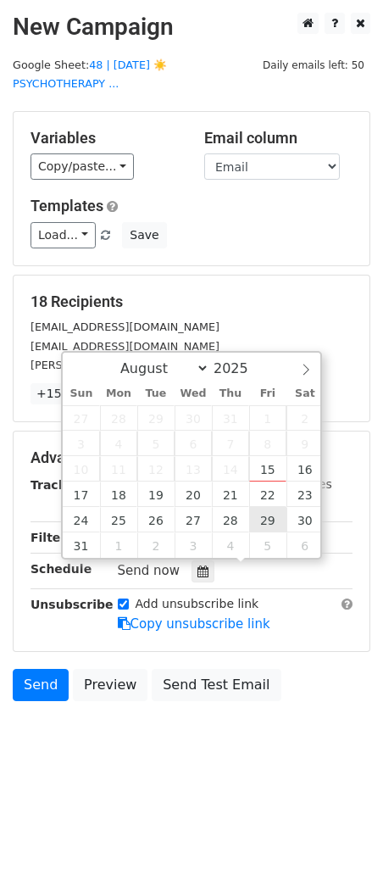
type input "[DATE] 12:00"
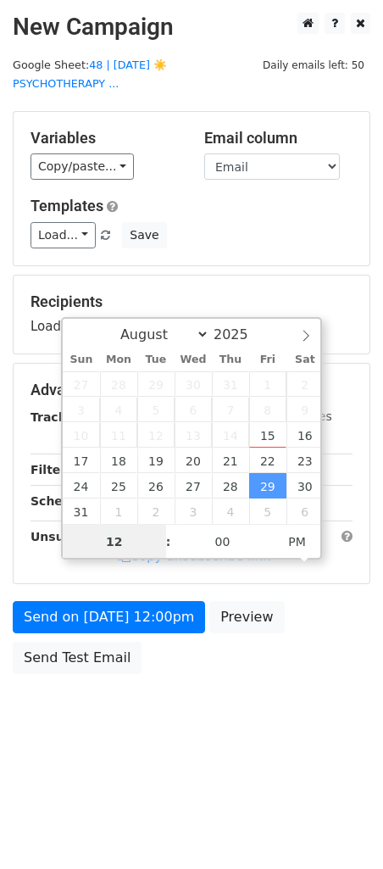
type input "9"
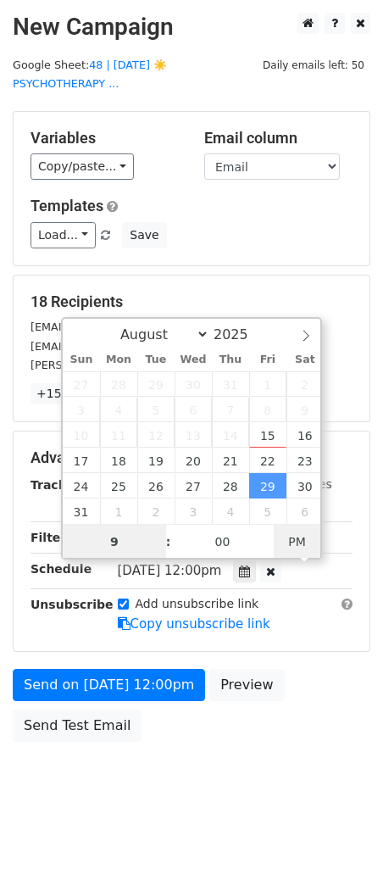
type input "2025-08-29 09:00"
type input "09"
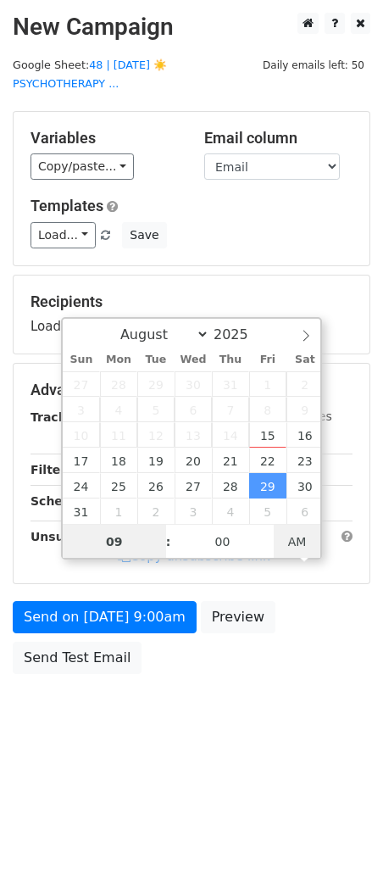
click at [303, 535] on span "AM" at bounding box center [297, 542] width 47 height 34
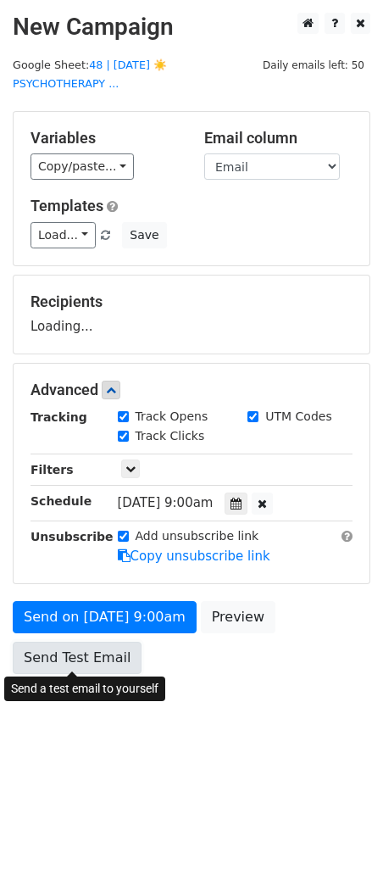
click at [92, 651] on link "Send Test Email" at bounding box center [77, 658] width 129 height 32
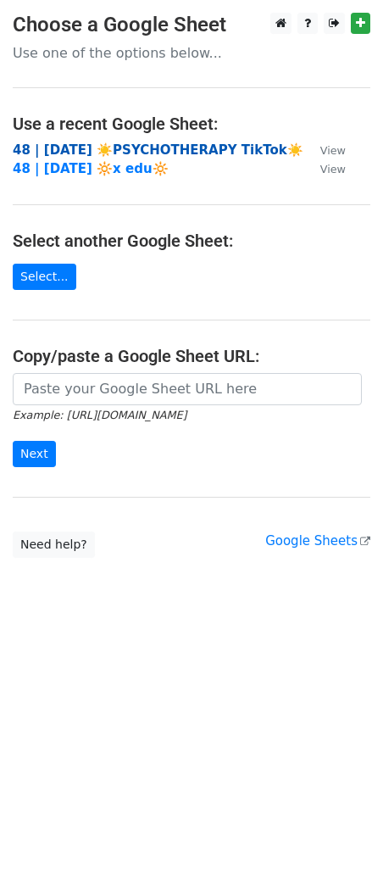
click at [154, 147] on strong "48 | [DATE] ☀️PSYCHOTHERAPY TikTok☀️" at bounding box center [158, 149] width 291 height 15
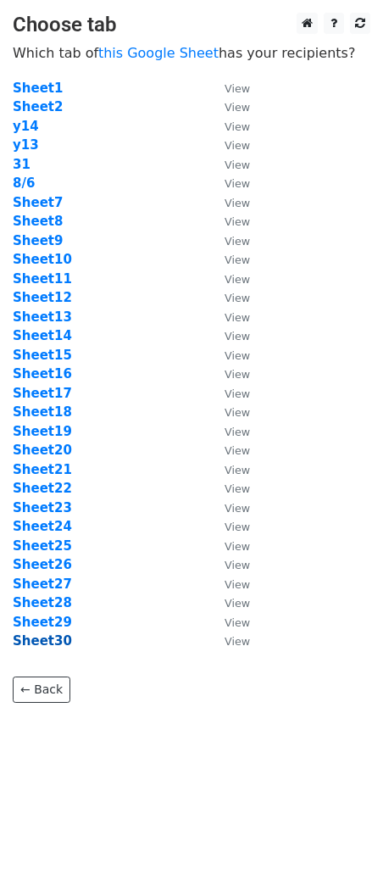
click at [50, 643] on strong "Sheet30" at bounding box center [42, 640] width 59 height 15
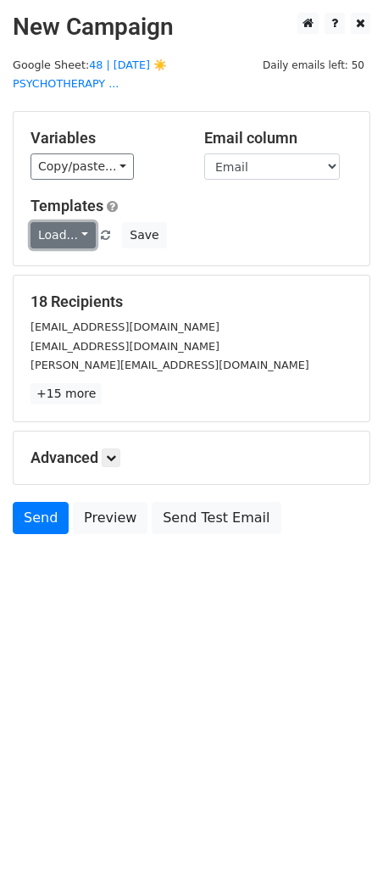
click at [51, 225] on link "Load..." at bounding box center [63, 235] width 65 height 26
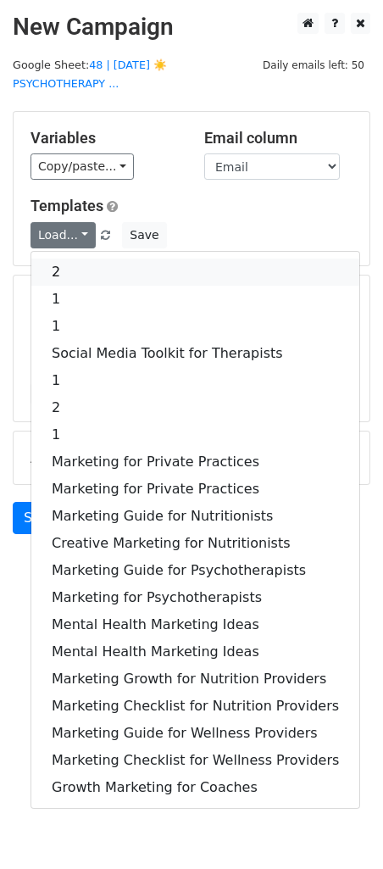
click at [52, 260] on link "2" at bounding box center [195, 272] width 328 height 27
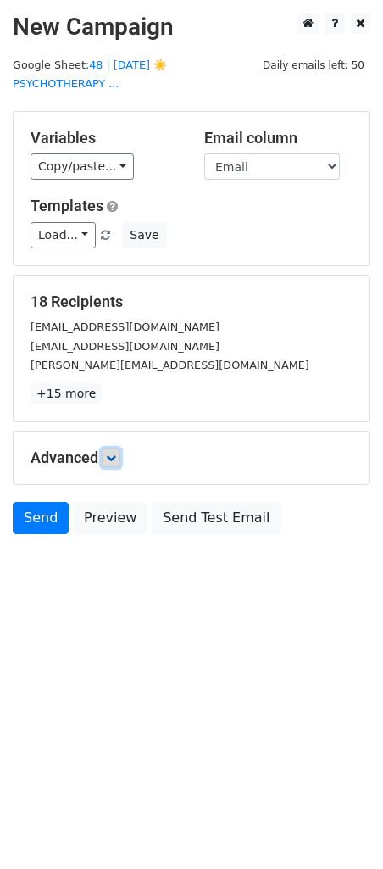
click at [115, 458] on icon at bounding box center [111, 458] width 10 height 10
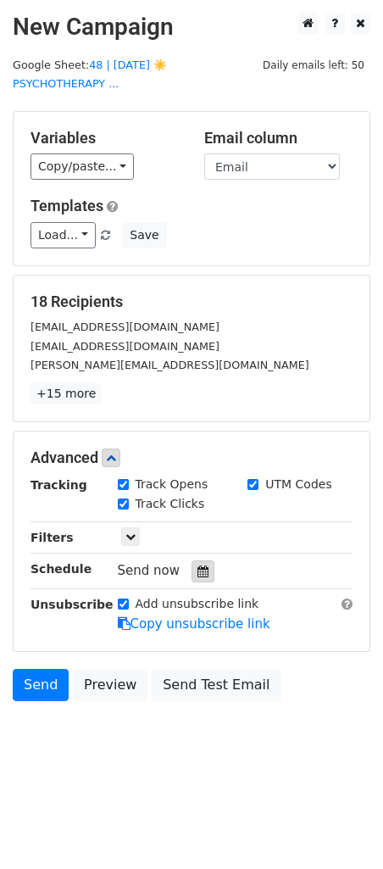
click at [204, 569] on div at bounding box center [203, 571] width 23 height 22
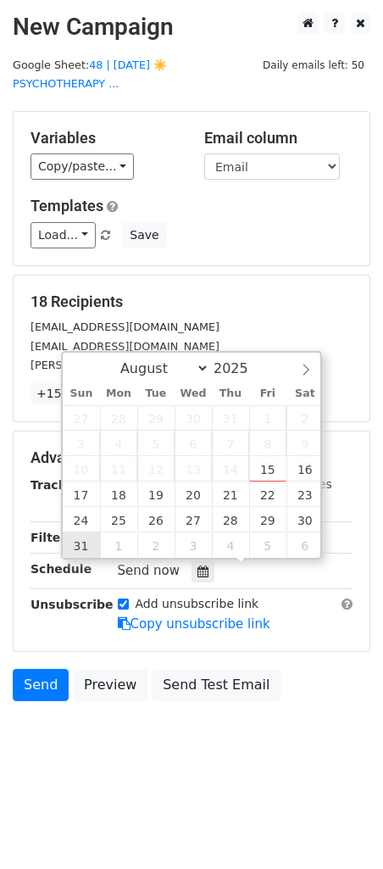
type input "[DATE] 12:00"
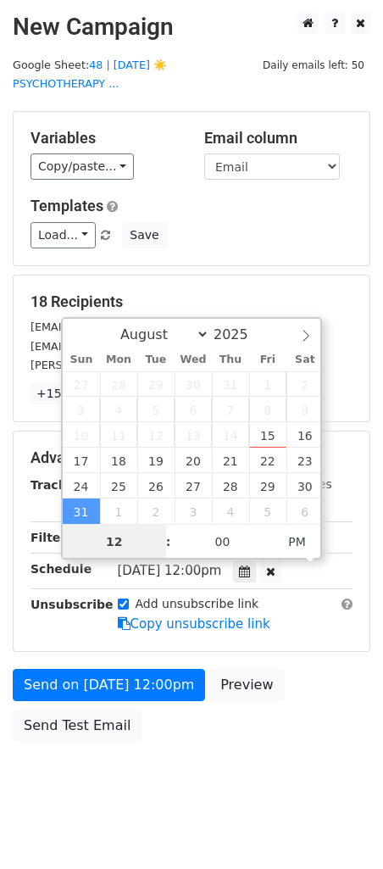
type input "8"
type input "[DATE] 08:00"
type input "08"
click at [292, 543] on span "PM" at bounding box center [297, 542] width 47 height 34
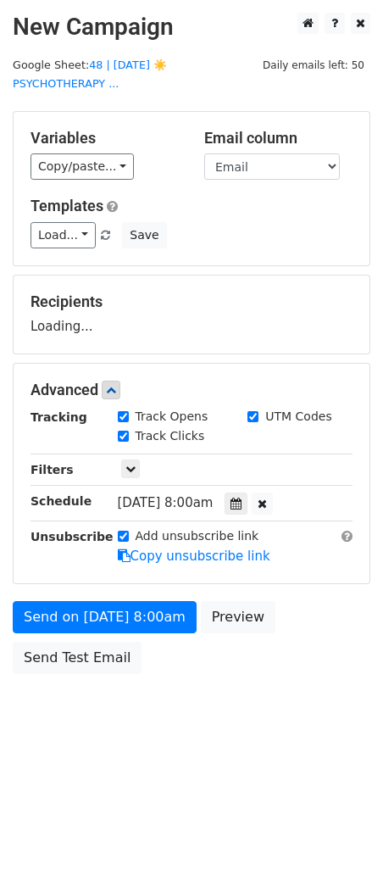
click at [60, 682] on body "New Campaign Daily emails left: 50 Google Sheet: 48 | [DATE] ☀️PSYCHOTHERAPY ..…" at bounding box center [191, 381] width 383 height 737
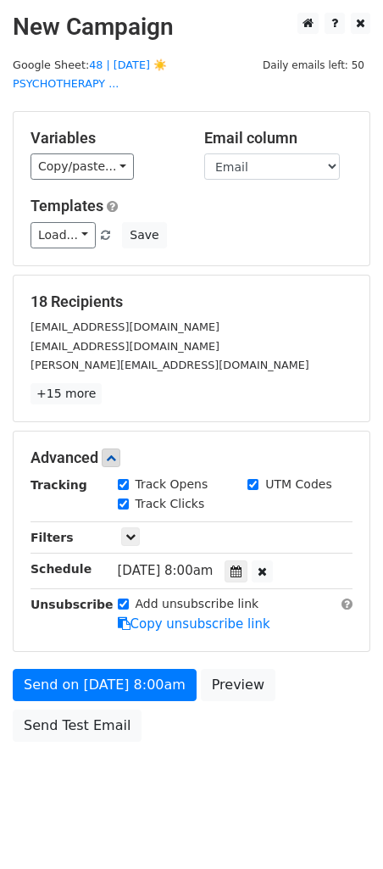
click at [87, 704] on div "Send on [DATE] 8:00am Preview Send Test Email" at bounding box center [191, 709] width 383 height 81
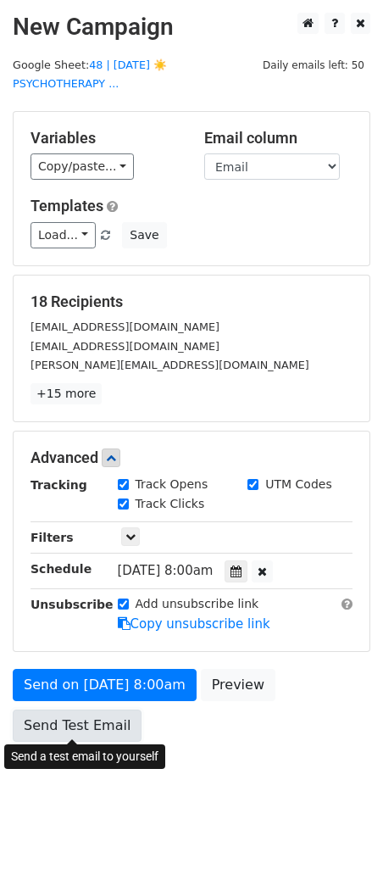
click at [75, 721] on link "Send Test Email" at bounding box center [77, 725] width 129 height 32
